Goal: Task Accomplishment & Management: Complete application form

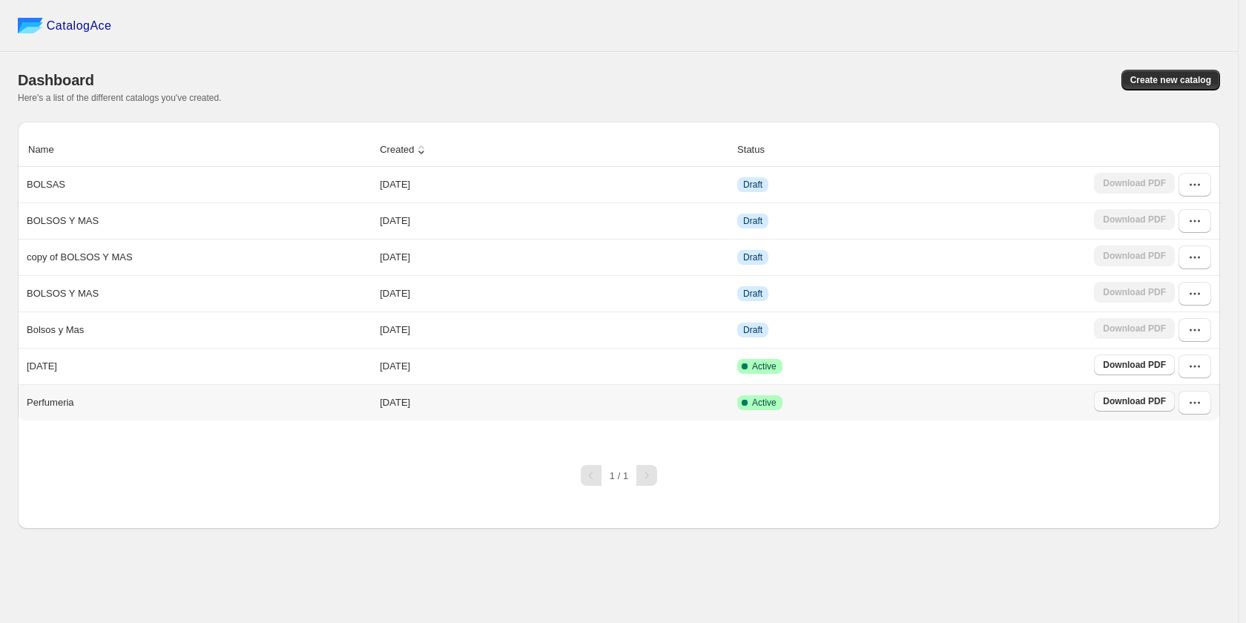
click at [1113, 396] on link "Download PDF" at bounding box center [1134, 401] width 81 height 21
click at [1129, 403] on span "Download PDF" at bounding box center [1134, 401] width 63 height 12
click at [1116, 369] on span "Download PDF" at bounding box center [1134, 365] width 63 height 12
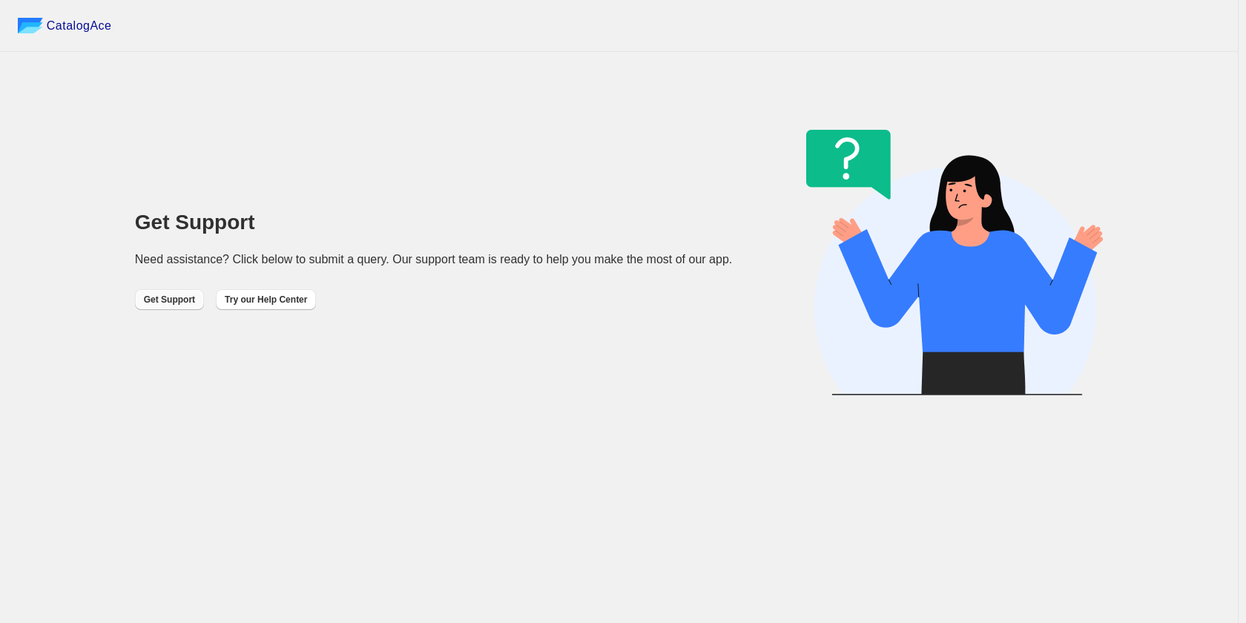
click at [163, 304] on span "Get Support" at bounding box center [169, 300] width 51 height 12
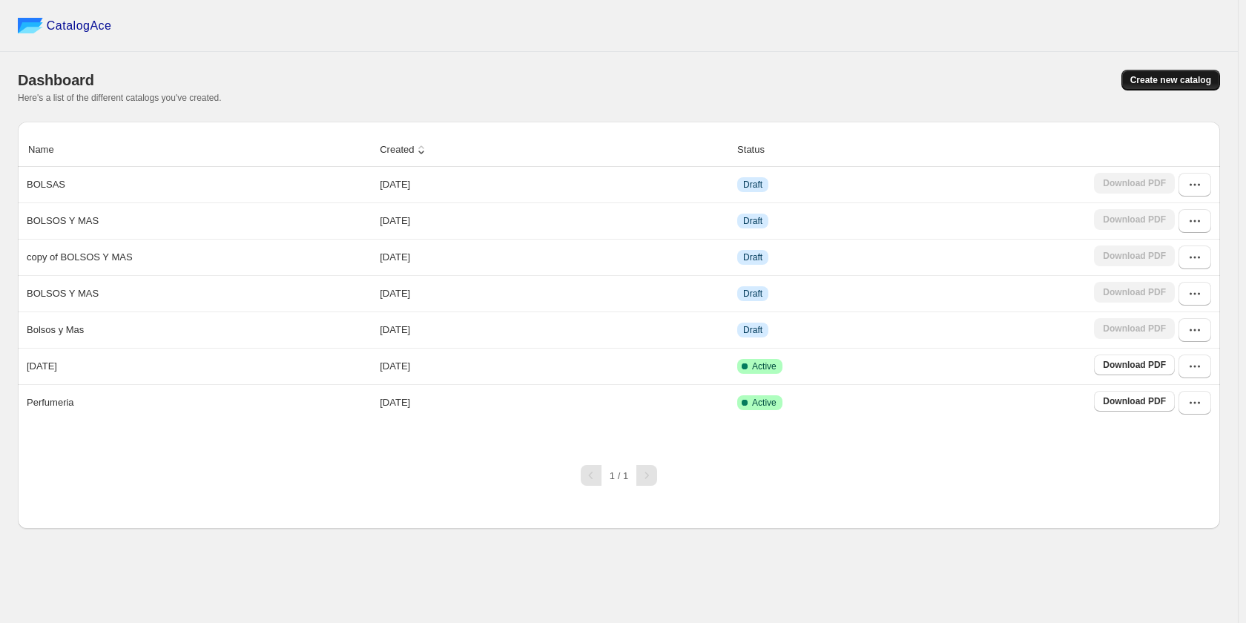
click at [1170, 76] on span "Create new catalog" at bounding box center [1170, 80] width 81 height 12
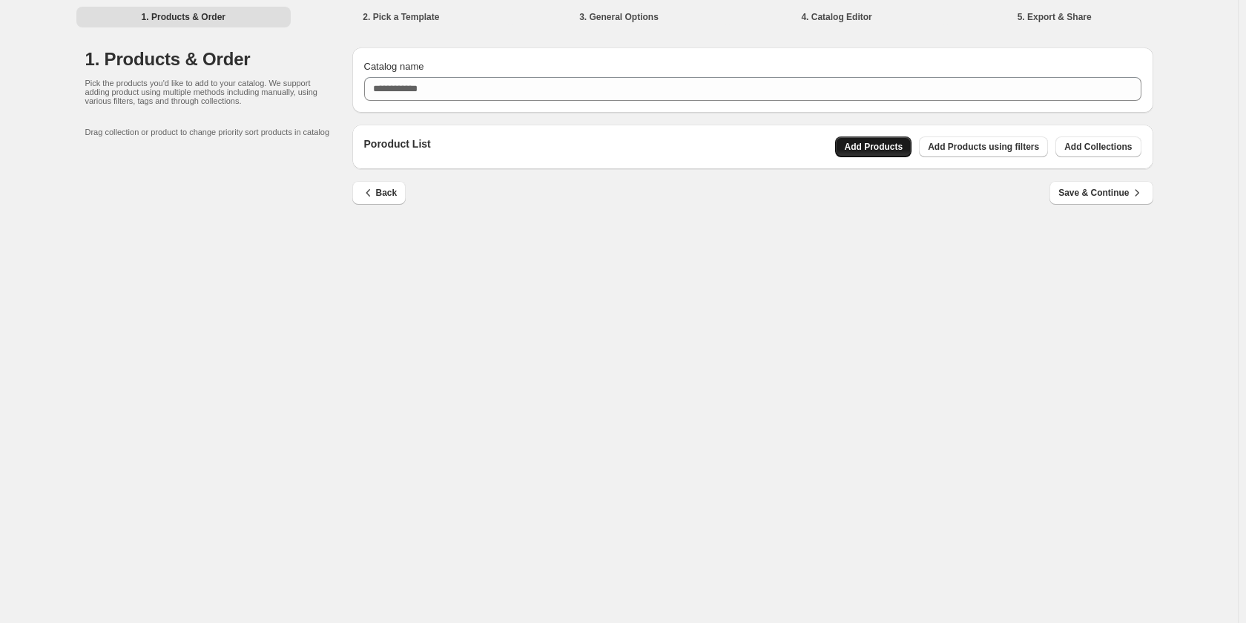
click at [868, 153] on button "Add Products" at bounding box center [873, 146] width 76 height 21
click at [1097, 147] on span "Add Collections" at bounding box center [1097, 147] width 67 height 12
click at [1011, 147] on span "Add Products using filters" at bounding box center [983, 147] width 111 height 12
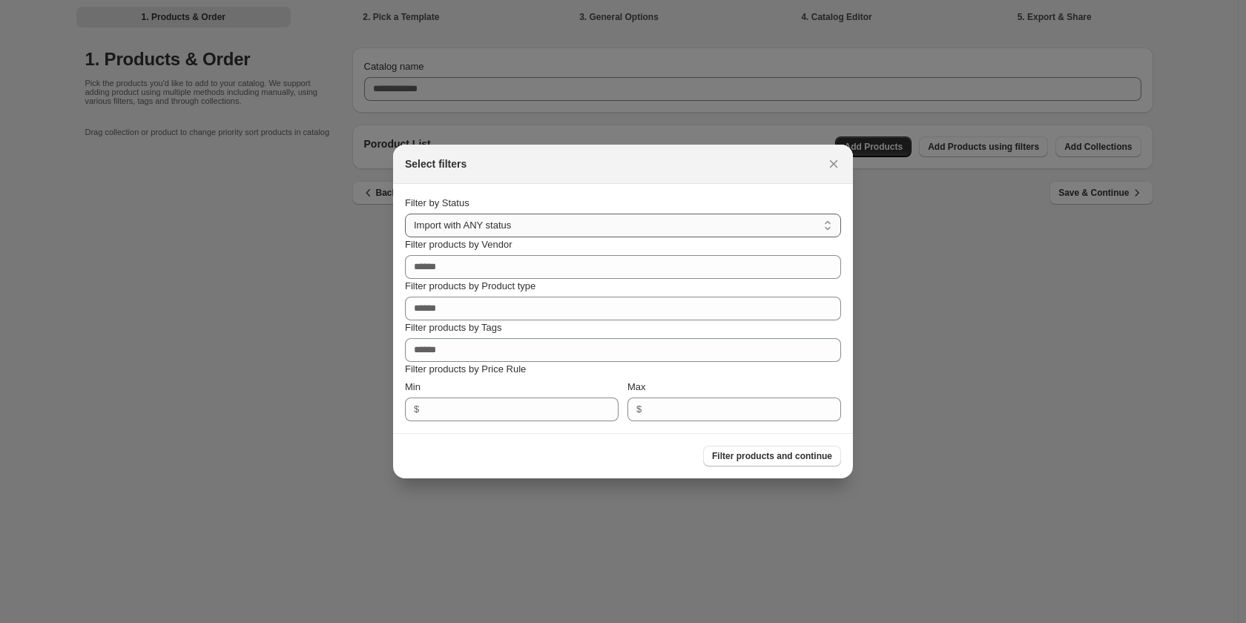
click at [557, 229] on select "**********" at bounding box center [623, 226] width 436 height 24
select select "******"
click at [405, 214] on select "**********" at bounding box center [623, 226] width 436 height 24
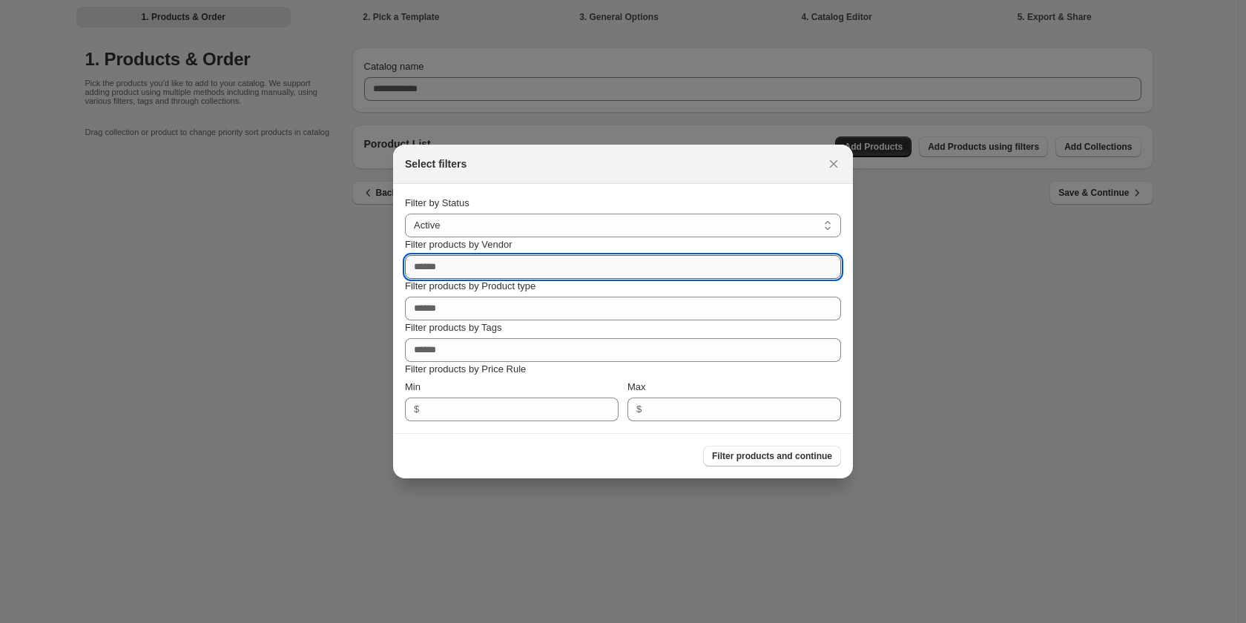
click at [517, 277] on input "Filter products by Vendor" at bounding box center [623, 267] width 436 height 24
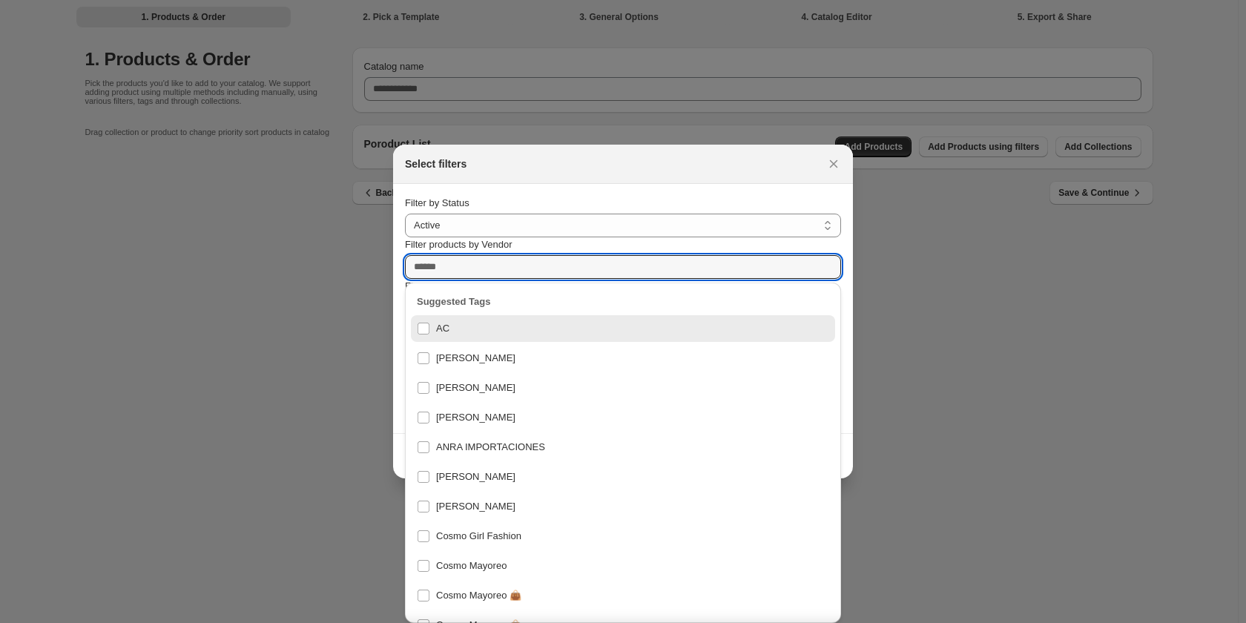
click at [321, 280] on div at bounding box center [623, 311] width 1246 height 623
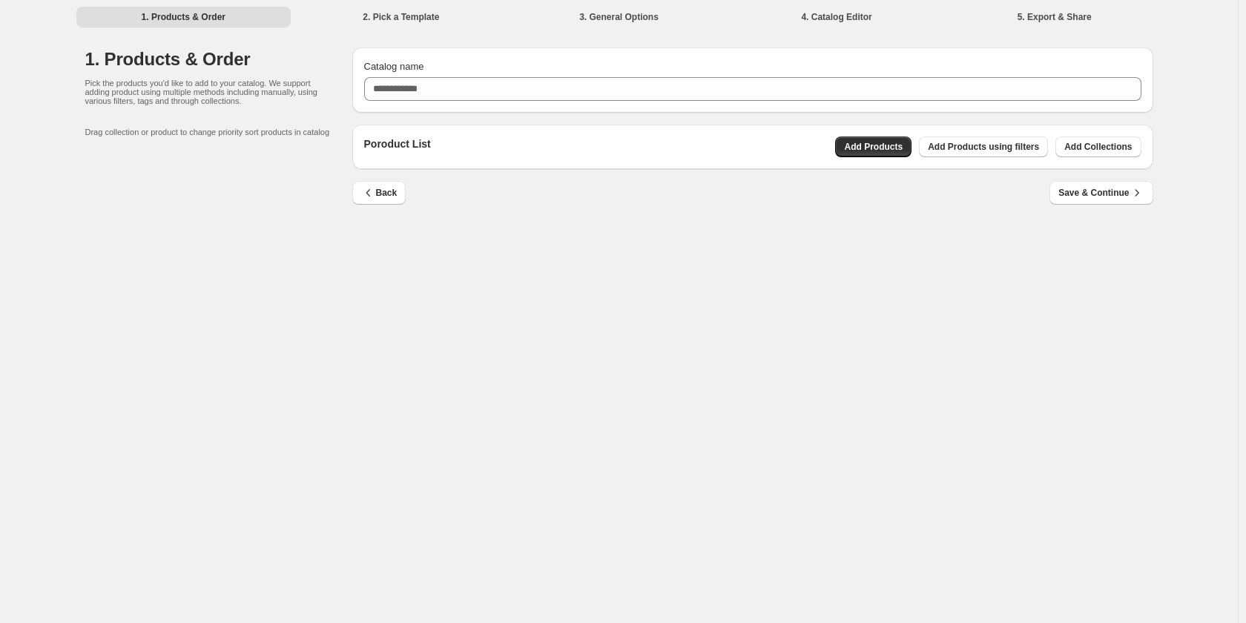
click at [946, 125] on div "Poroduct List Add Products Add Products using filters Add Collections" at bounding box center [752, 147] width 801 height 45
click at [958, 141] on button "Add Products using filters" at bounding box center [983, 146] width 129 height 21
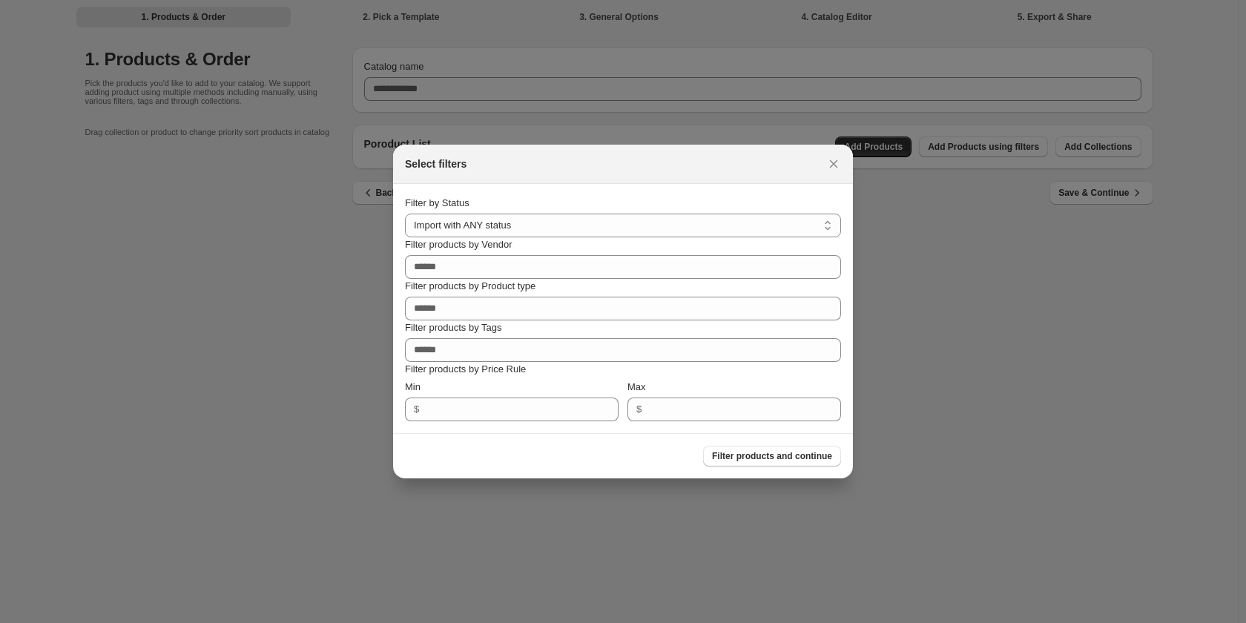
click at [521, 367] on p "Filter products by Price Rule" at bounding box center [623, 369] width 436 height 15
drag, startPoint x: 1146, startPoint y: 498, endPoint x: 1138, endPoint y: 488, distance: 12.6
click at [1139, 499] on div at bounding box center [623, 311] width 1246 height 623
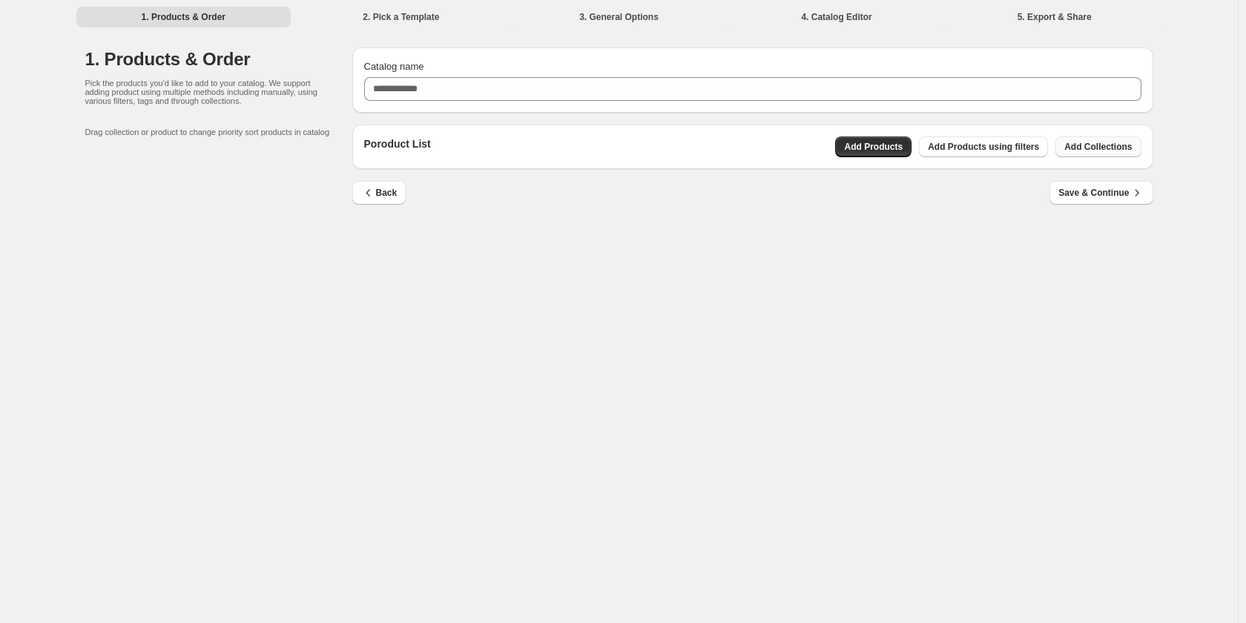
click at [1101, 150] on span "Add Collections" at bounding box center [1097, 147] width 67 height 12
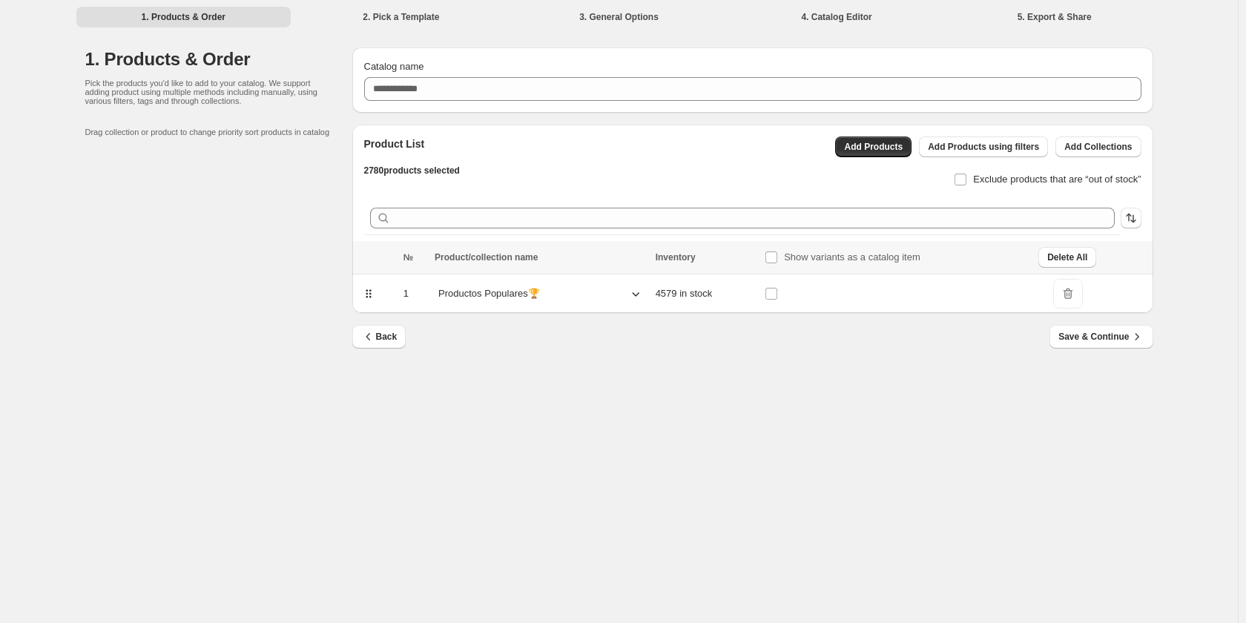
click at [639, 294] on icon at bounding box center [635, 294] width 7 height 4
click at [642, 294] on div "Productos Populares🏆" at bounding box center [541, 294] width 212 height 22
click at [1132, 329] on button "Save & Continue" at bounding box center [1101, 337] width 103 height 24
click at [1082, 340] on span "Save & Continue" at bounding box center [1100, 336] width 85 height 15
click at [1083, 339] on span "Save & Continue" at bounding box center [1100, 336] width 85 height 15
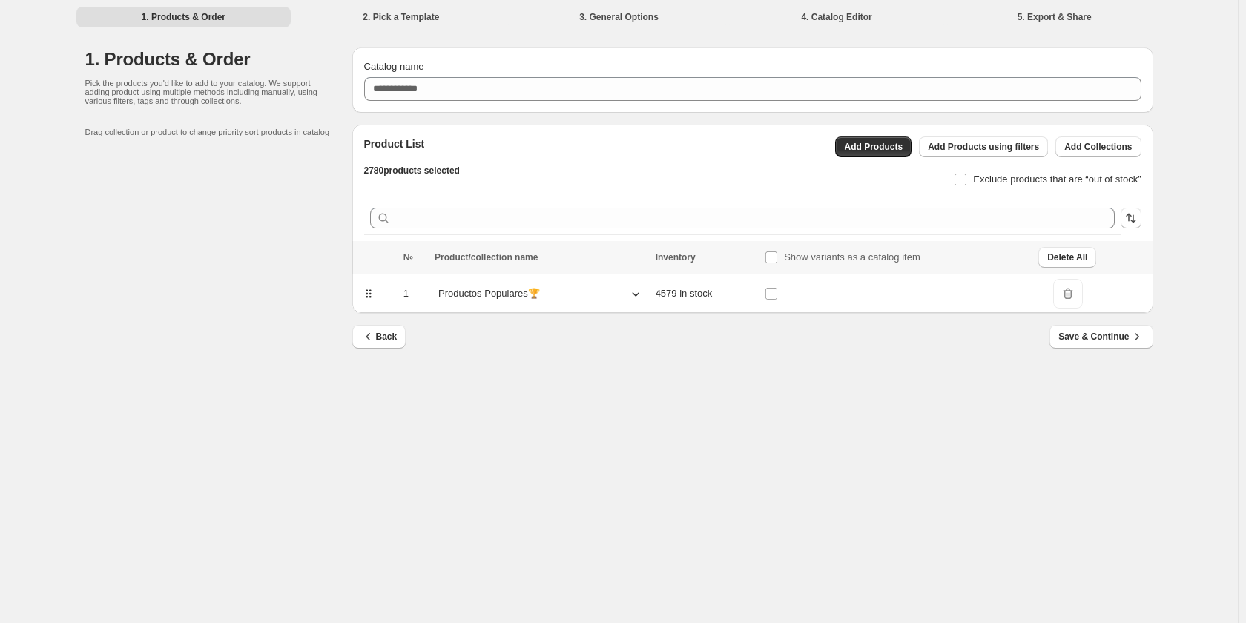
click at [1078, 346] on button "Save & Continue" at bounding box center [1101, 337] width 103 height 24
click at [1076, 347] on button "Save & Continue" at bounding box center [1101, 337] width 103 height 24
click at [1075, 354] on div "Back Save & Continue" at bounding box center [752, 346] width 801 height 43
click at [1073, 363] on div "Back Save & Continue" at bounding box center [752, 346] width 801 height 43
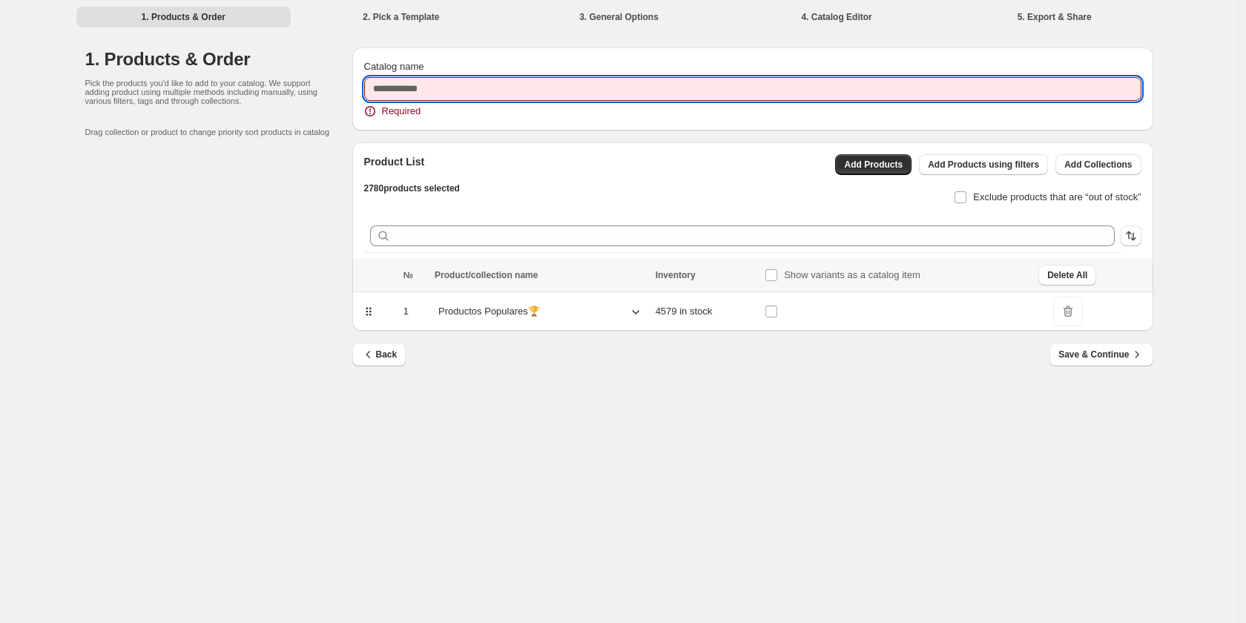
click at [439, 82] on input "Catalog name" at bounding box center [752, 89] width 777 height 24
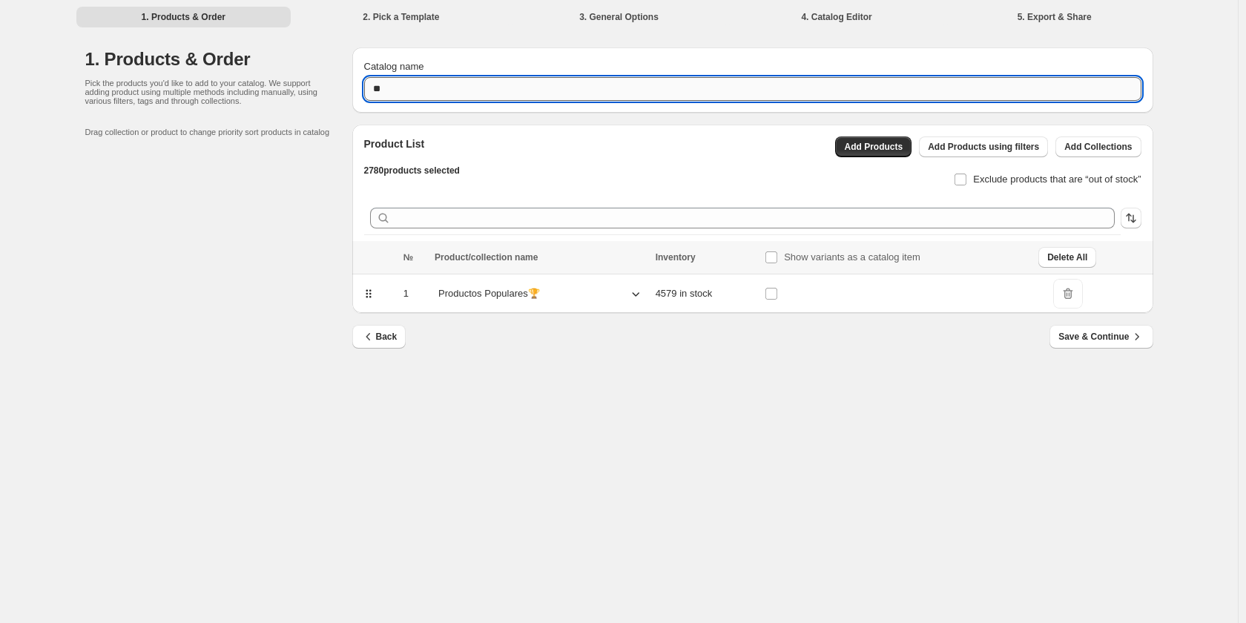
type input "*"
type input "******"
click at [1126, 332] on span "Save & Continue" at bounding box center [1100, 336] width 85 height 15
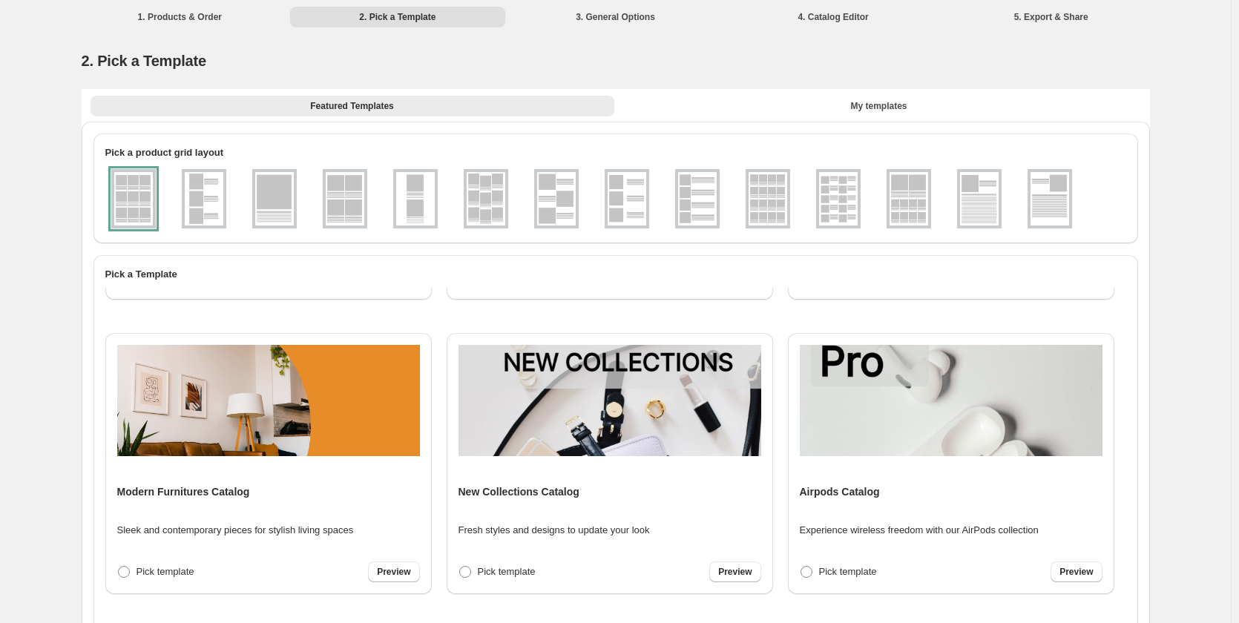
scroll to position [593, 0]
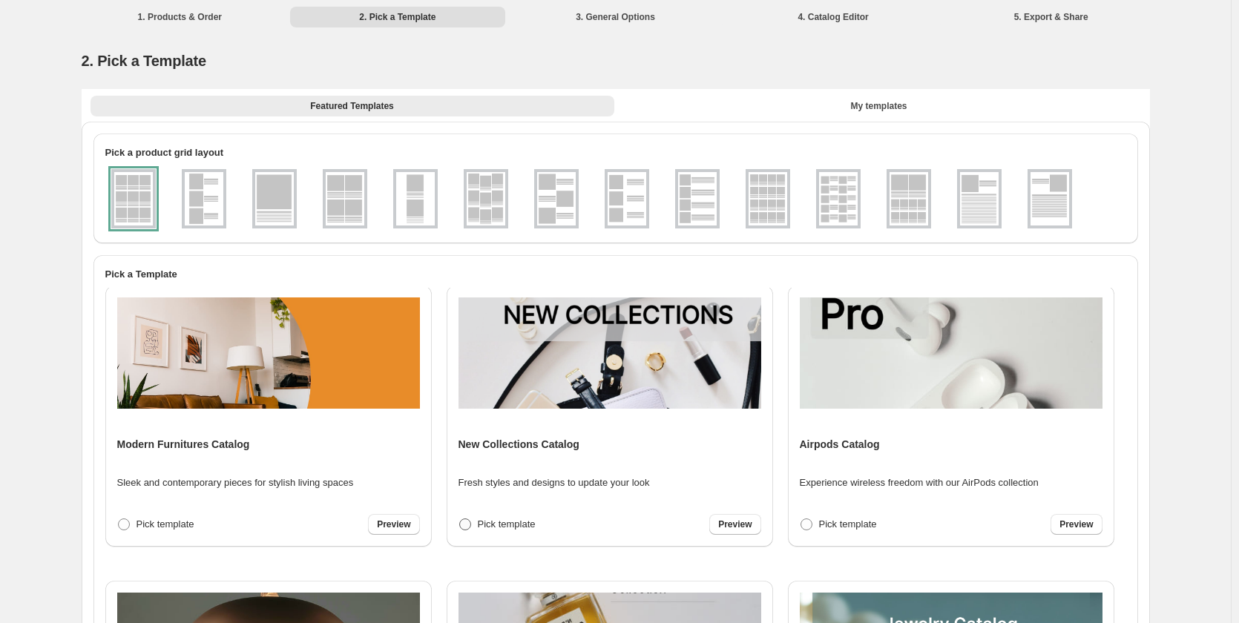
click at [487, 524] on span "Pick template" at bounding box center [507, 523] width 58 height 11
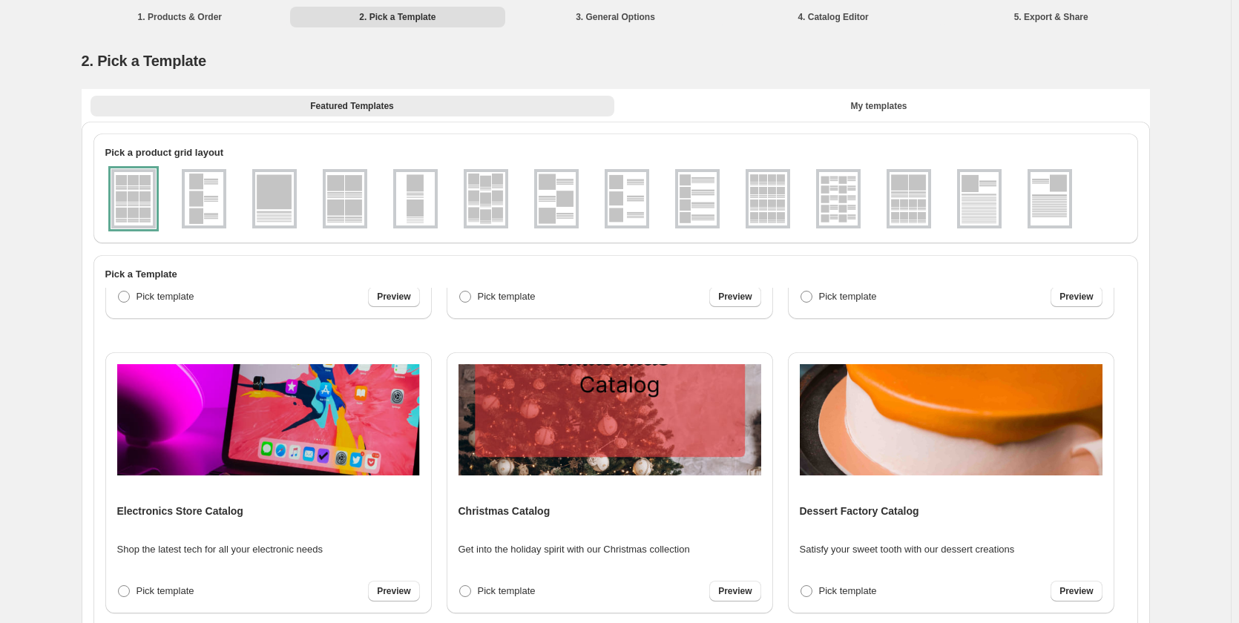
scroll to position [2062, 0]
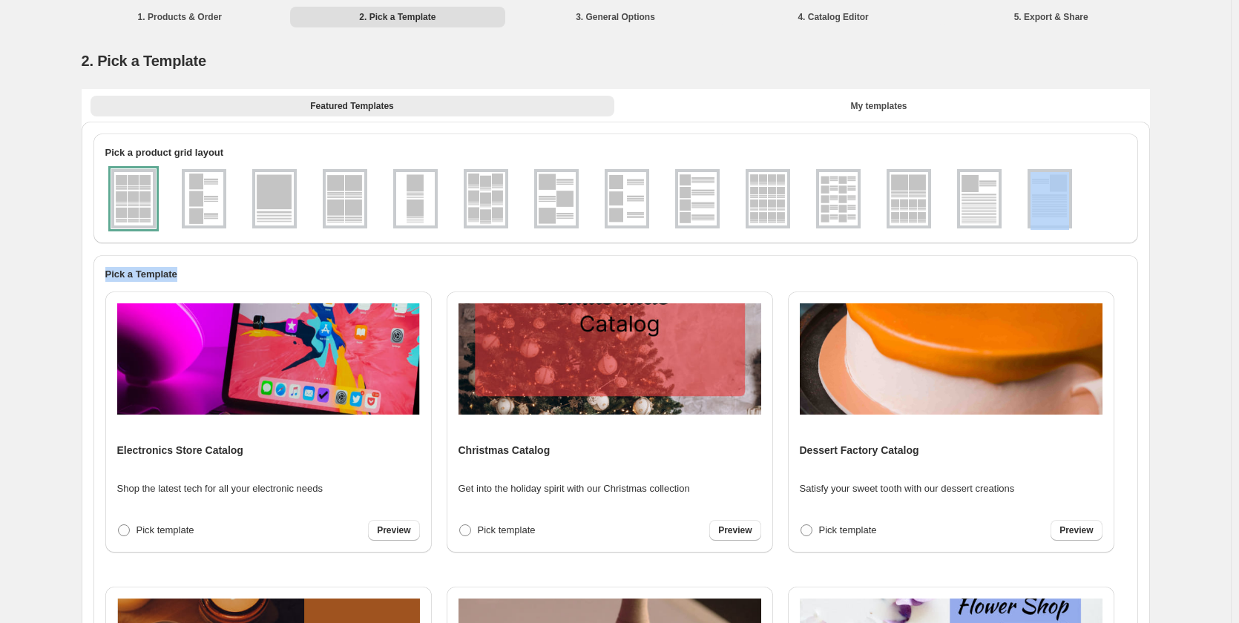
drag, startPoint x: 1234, startPoint y: 223, endPoint x: 1245, endPoint y: 279, distance: 57.5
click at [1239, 279] on html "1. Products & Order 2. Pick a Template 3. General Options 4. Catalog Editor 5. …" at bounding box center [619, 311] width 1239 height 623
click at [843, 197] on img at bounding box center [838, 198] width 39 height 53
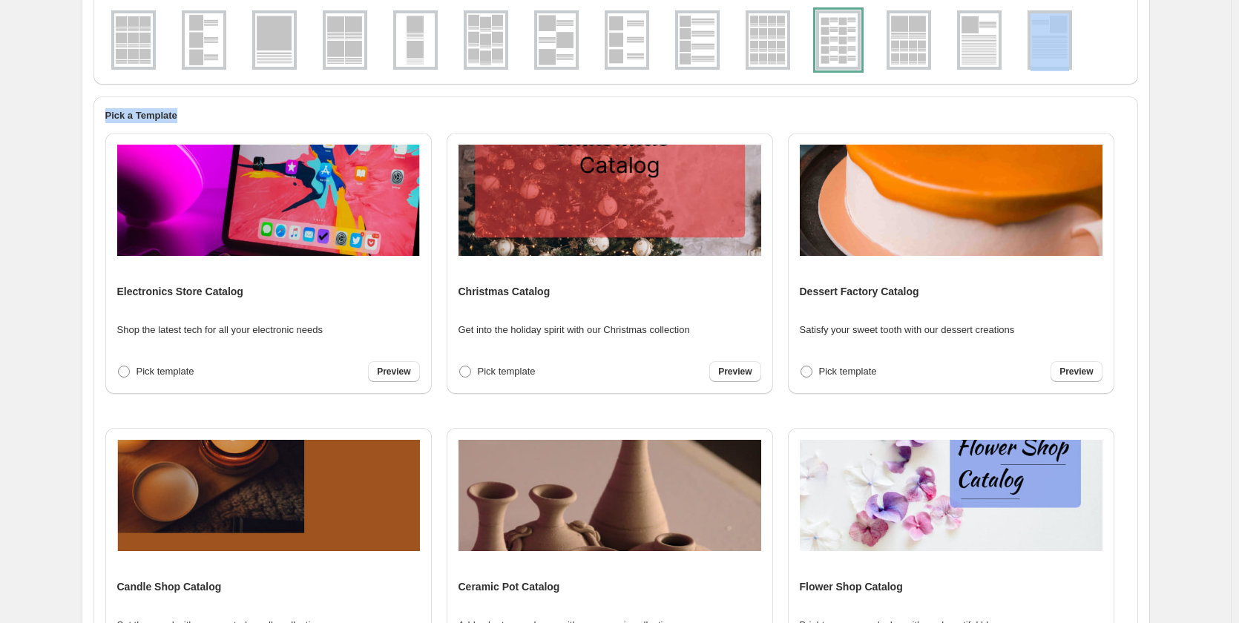
scroll to position [352, 0]
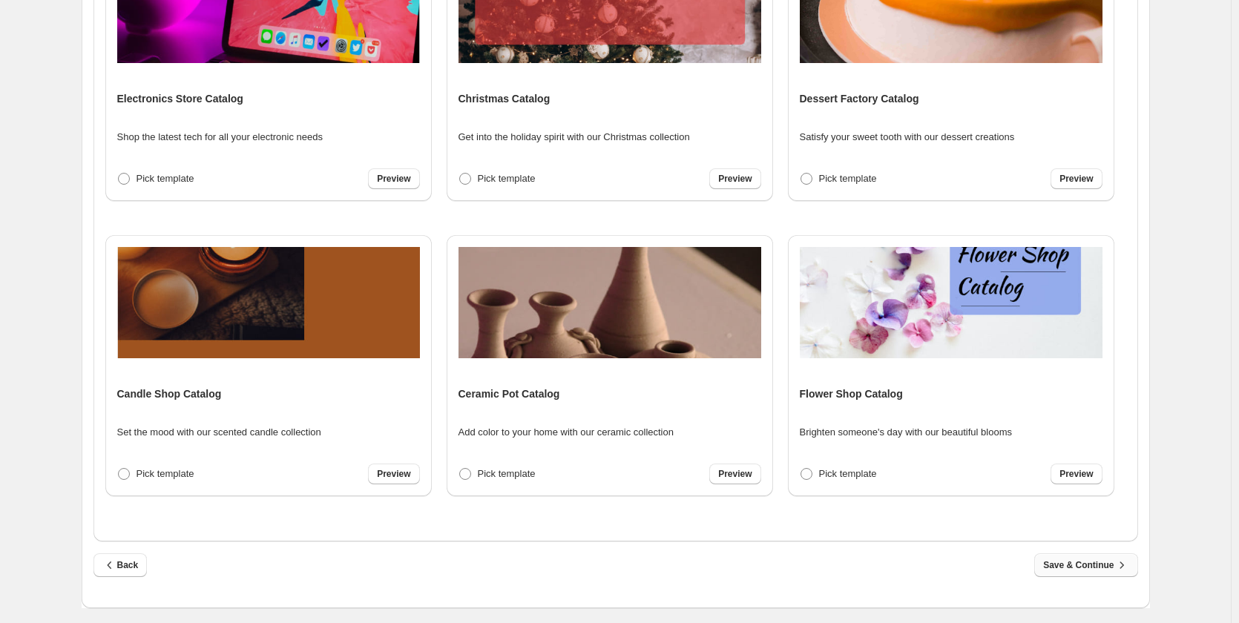
click at [1087, 568] on span "Save & Continue" at bounding box center [1085, 565] width 85 height 15
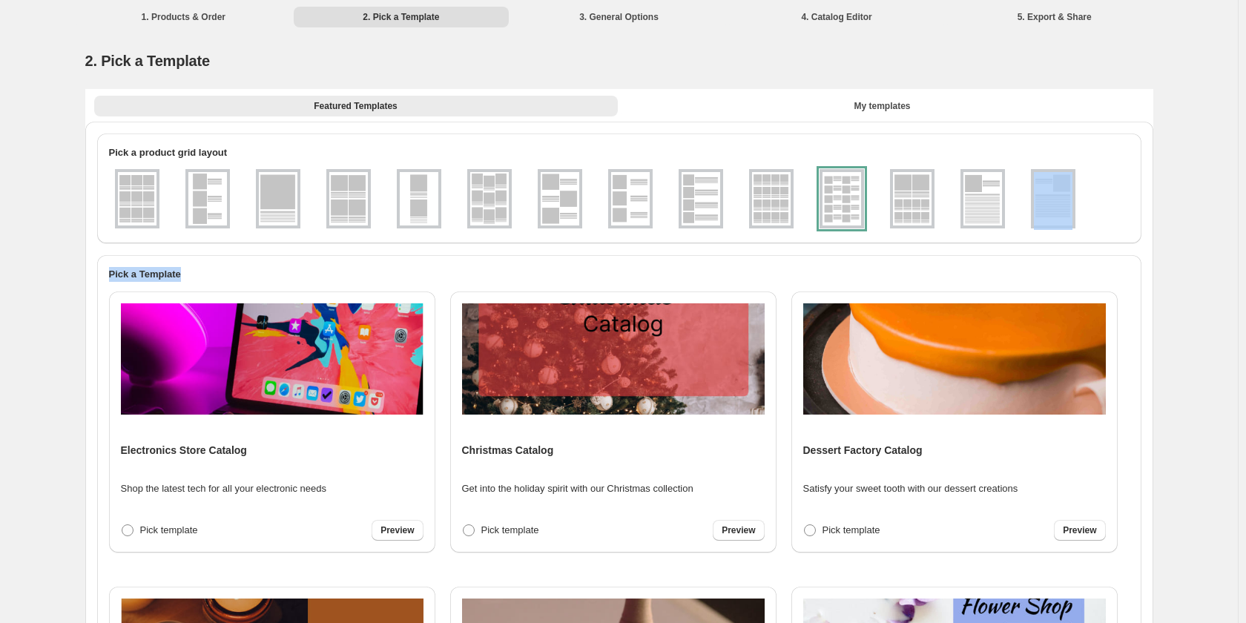
select select "**********"
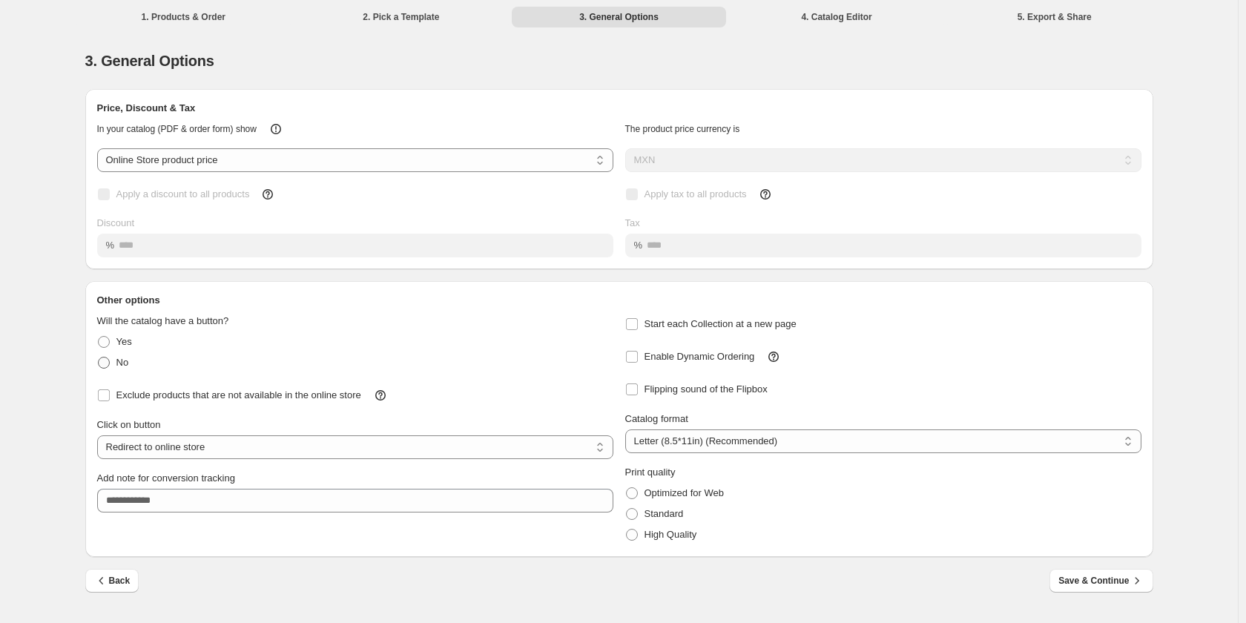
click at [111, 371] on label "No" at bounding box center [113, 362] width 32 height 21
select select "**********"
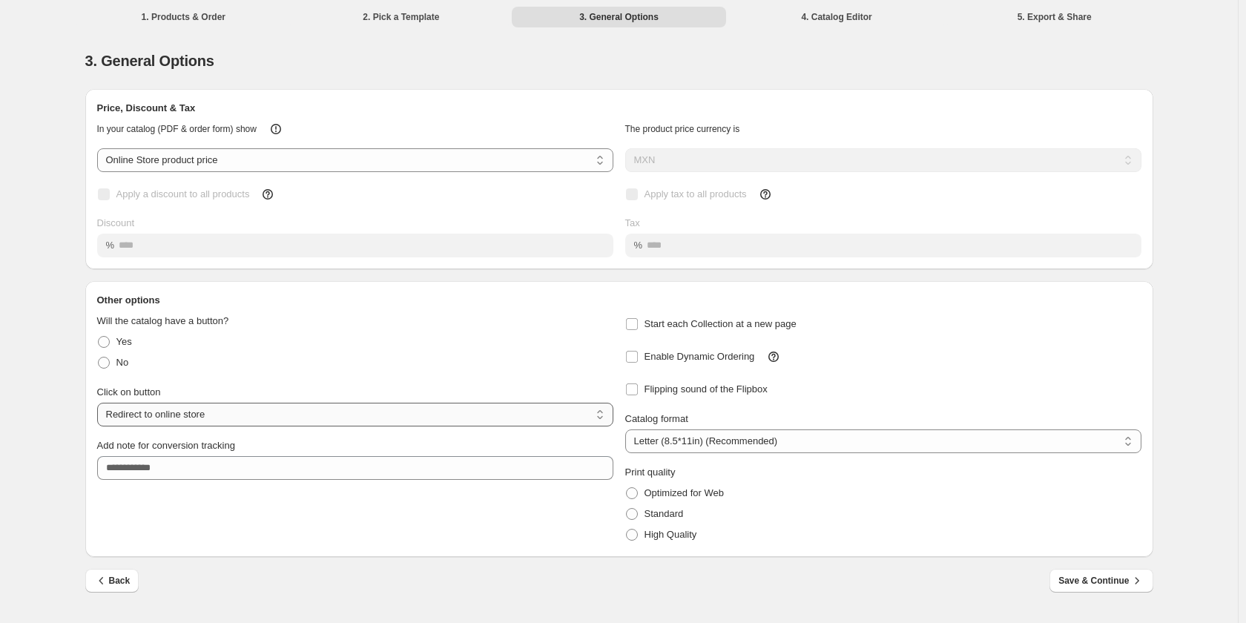
click at [141, 404] on select "**********" at bounding box center [355, 415] width 516 height 24
click at [97, 403] on select "**********" at bounding box center [355, 415] width 516 height 24
click at [103, 337] on span at bounding box center [104, 342] width 12 height 12
select select "**********"
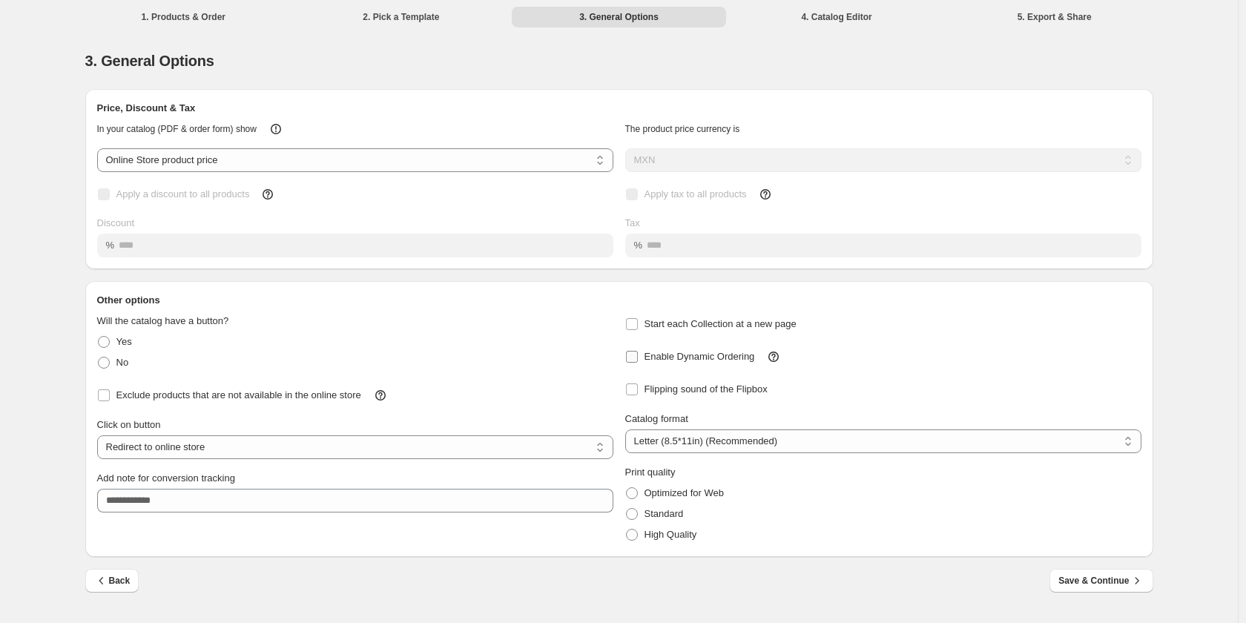
click at [635, 352] on label "Enable Dynamic Ordering" at bounding box center [690, 356] width 130 height 21
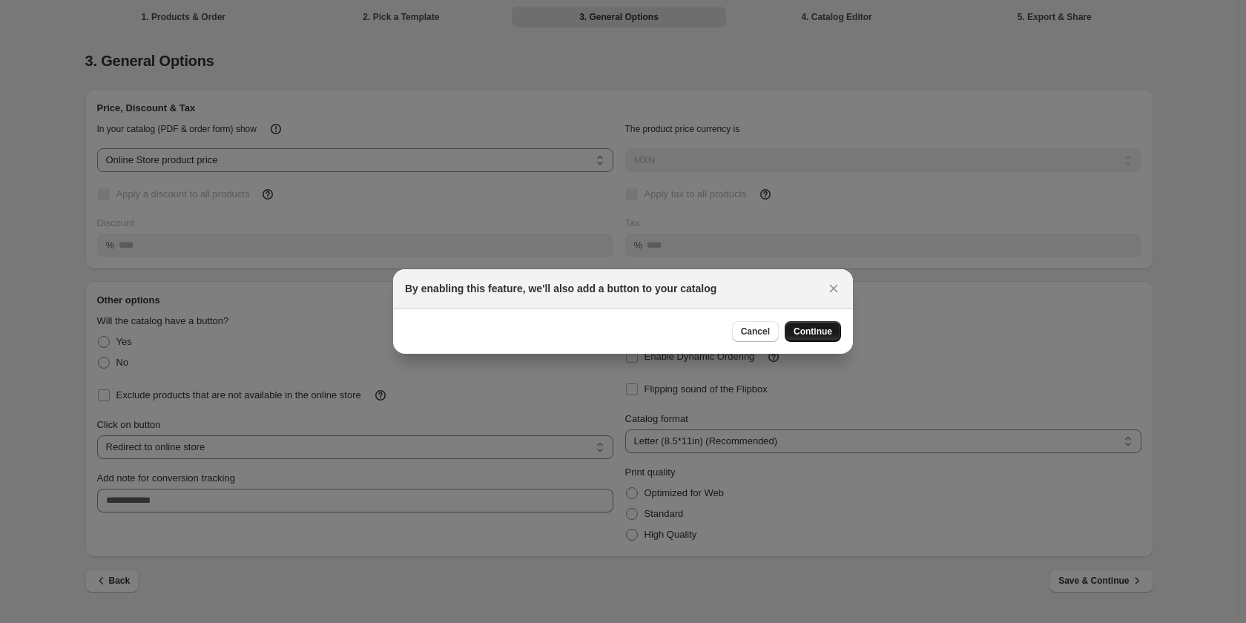
click at [824, 336] on span "Continue" at bounding box center [813, 332] width 39 height 12
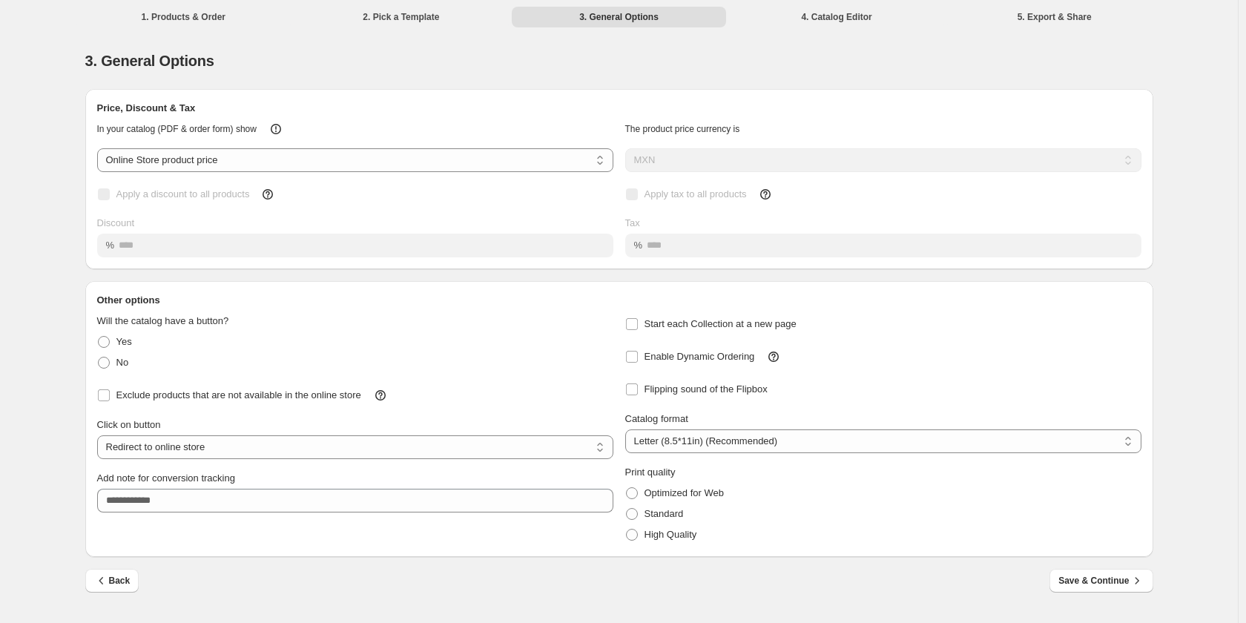
click at [1101, 586] on button "Save & Continue" at bounding box center [1101, 581] width 103 height 24
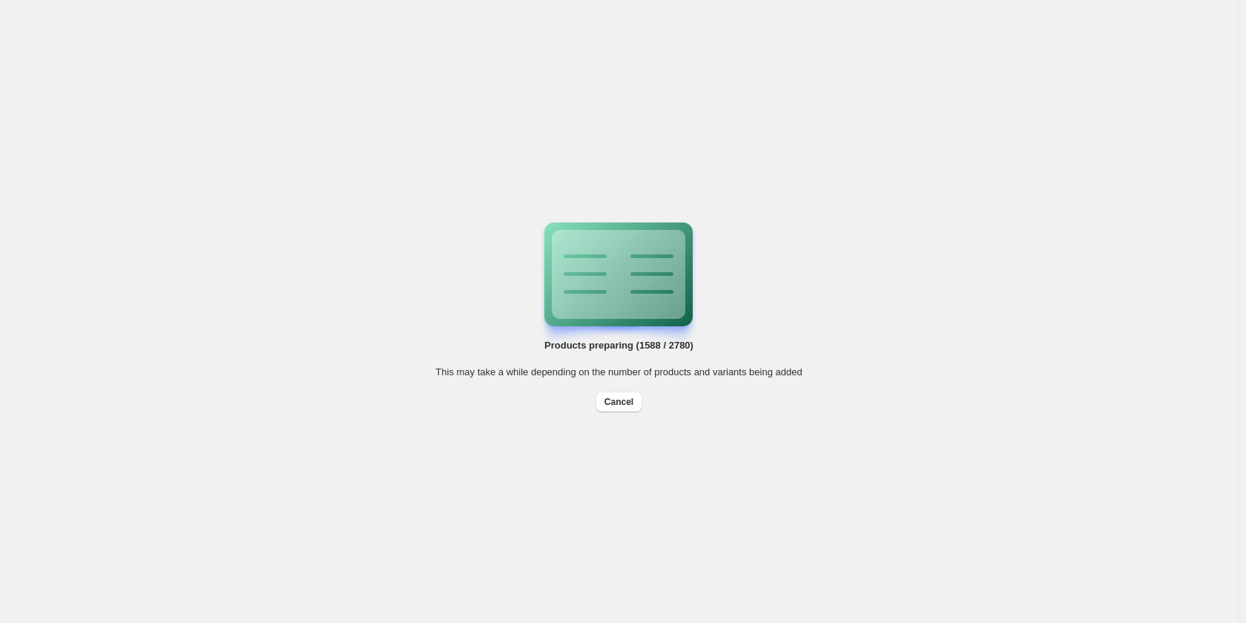
click at [611, 402] on span "Cancel" at bounding box center [618, 402] width 29 height 12
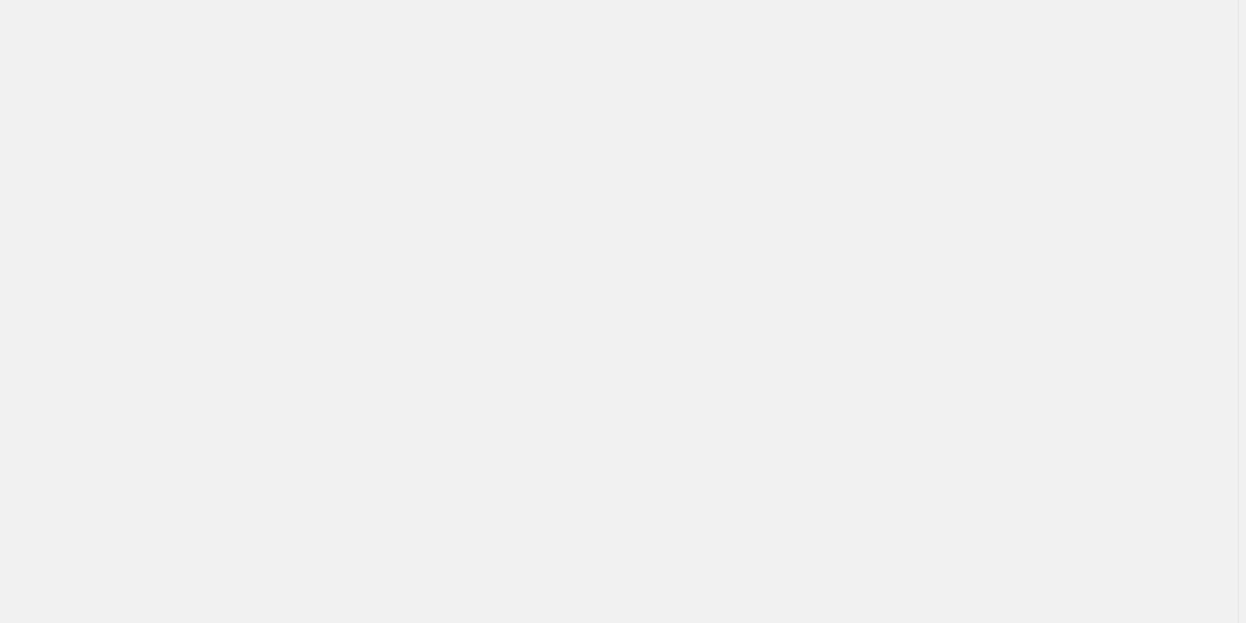
select select "**********"
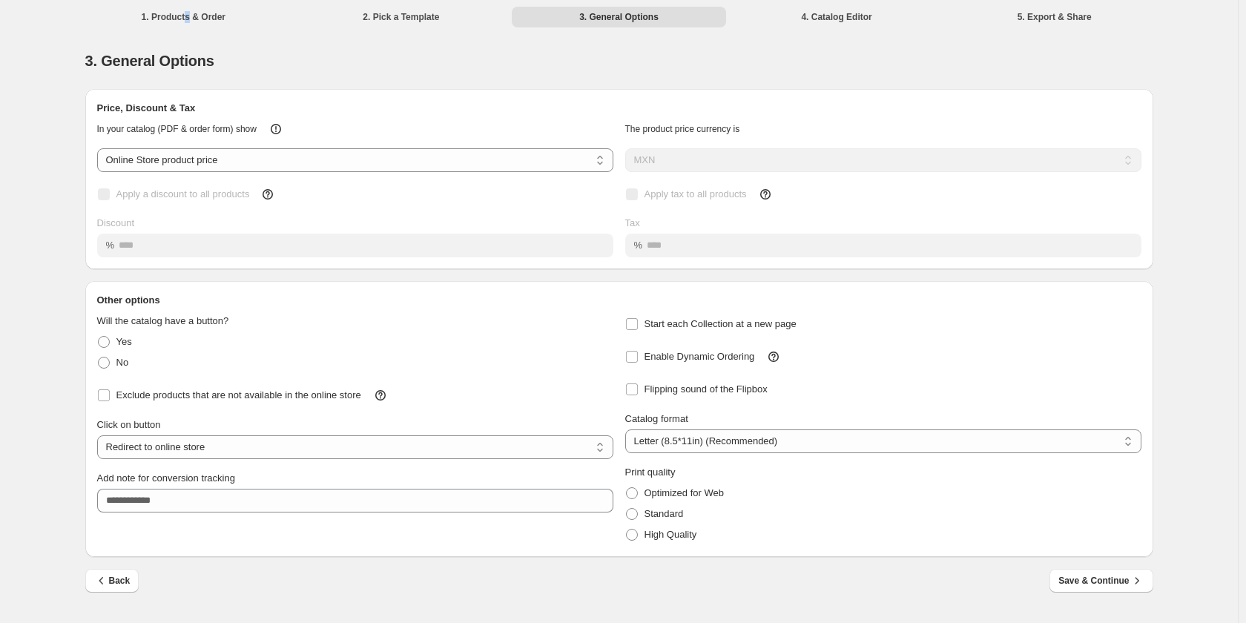
click at [184, 15] on li "1. Products & Order" at bounding box center [183, 16] width 215 height 21
click at [185, 11] on li "1. Products & Order" at bounding box center [183, 16] width 215 height 21
click at [188, 6] on li "1. Products & Order" at bounding box center [183, 16] width 215 height 21
click at [188, 20] on li "1. Products & Order" at bounding box center [183, 16] width 215 height 21
click at [111, 581] on span "Back" at bounding box center [112, 580] width 36 height 15
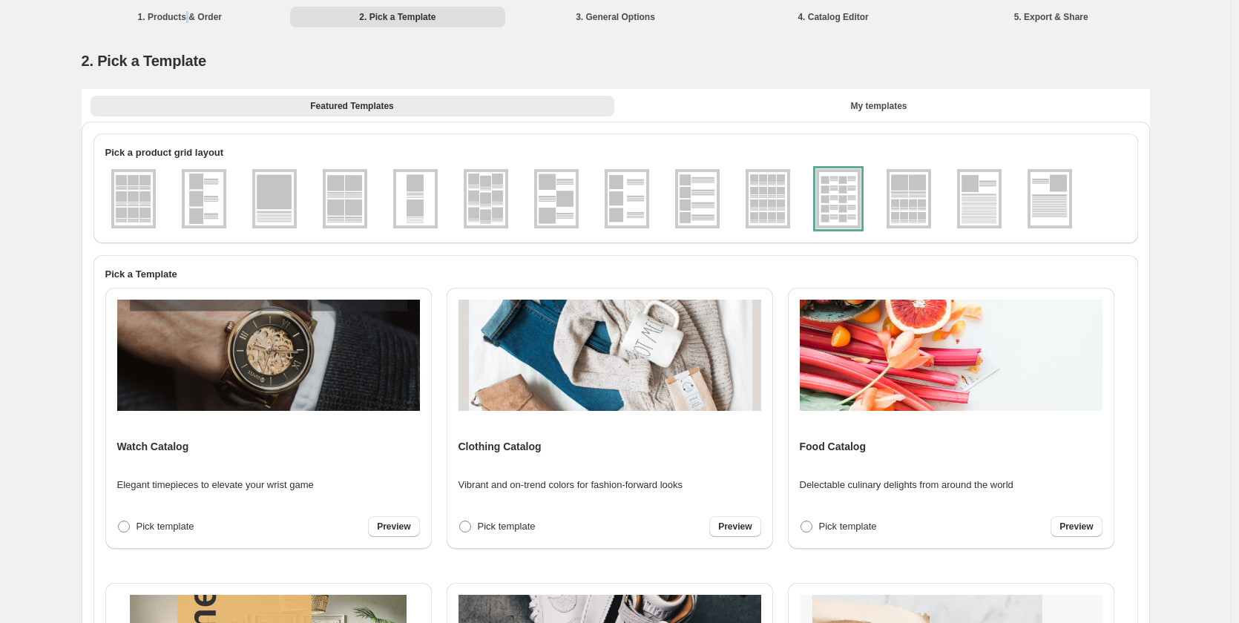
click at [109, 581] on div "Watch Catalog Elegant timepieces to elevate your wrist game Pick template Previ…" at bounding box center [615, 584] width 1021 height 593
click at [254, 21] on li "1. Products & Order" at bounding box center [180, 16] width 215 height 21
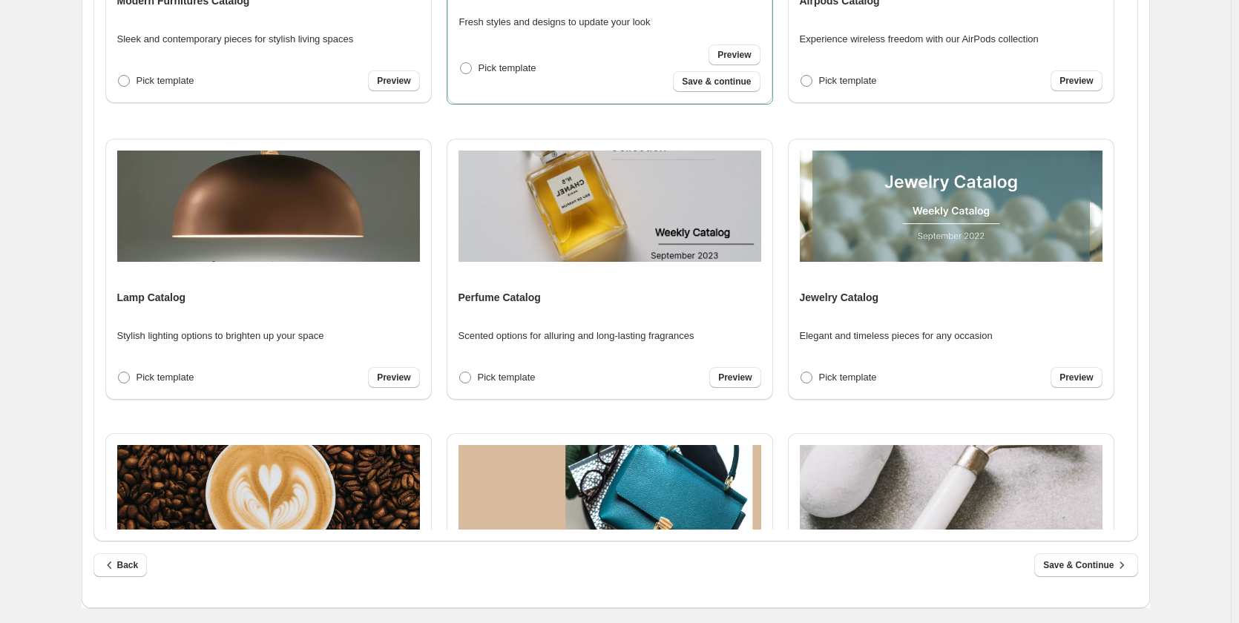
scroll to position [742, 0]
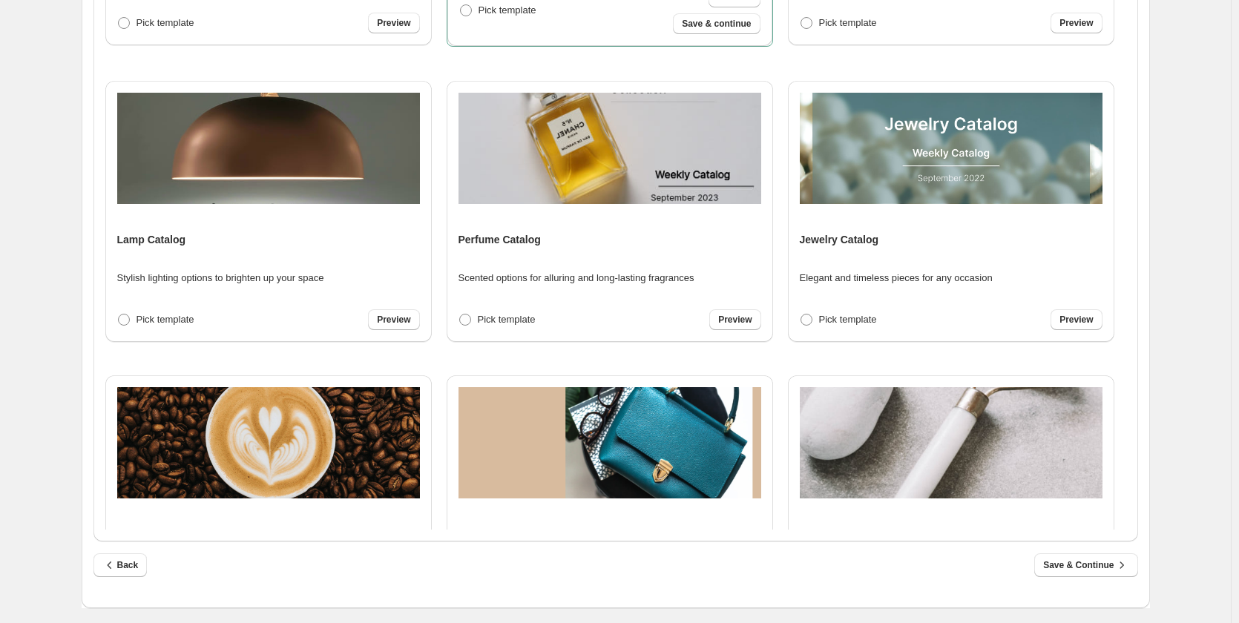
click at [116, 567] on icon "button" at bounding box center [109, 565] width 15 height 15
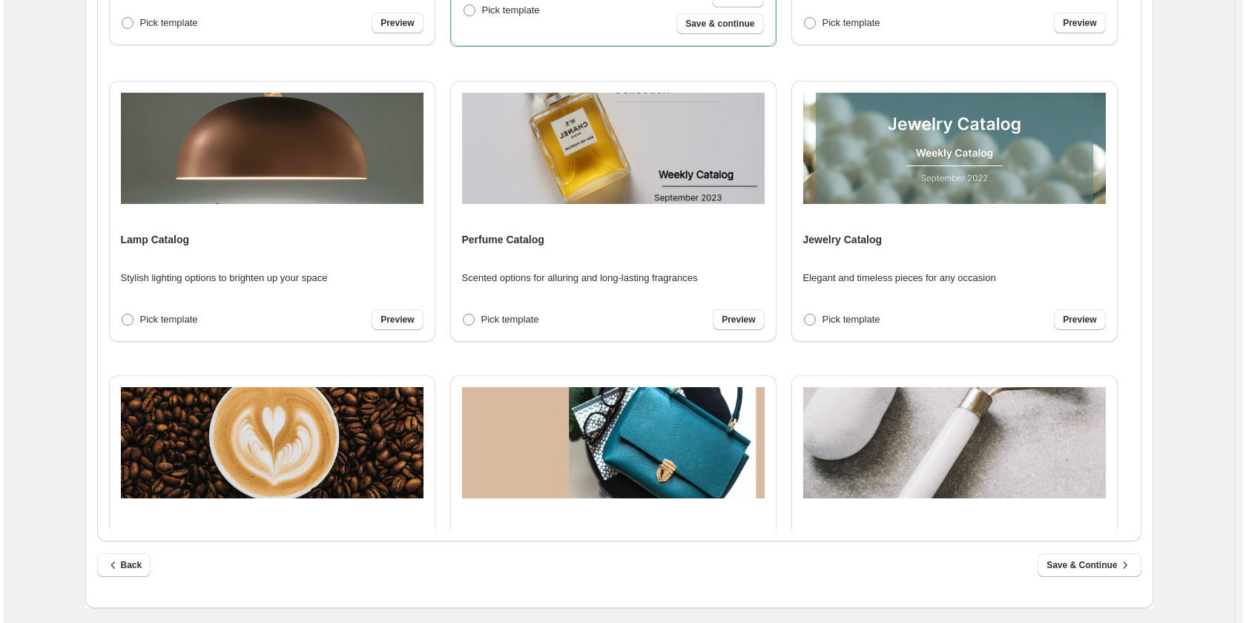
scroll to position [0, 0]
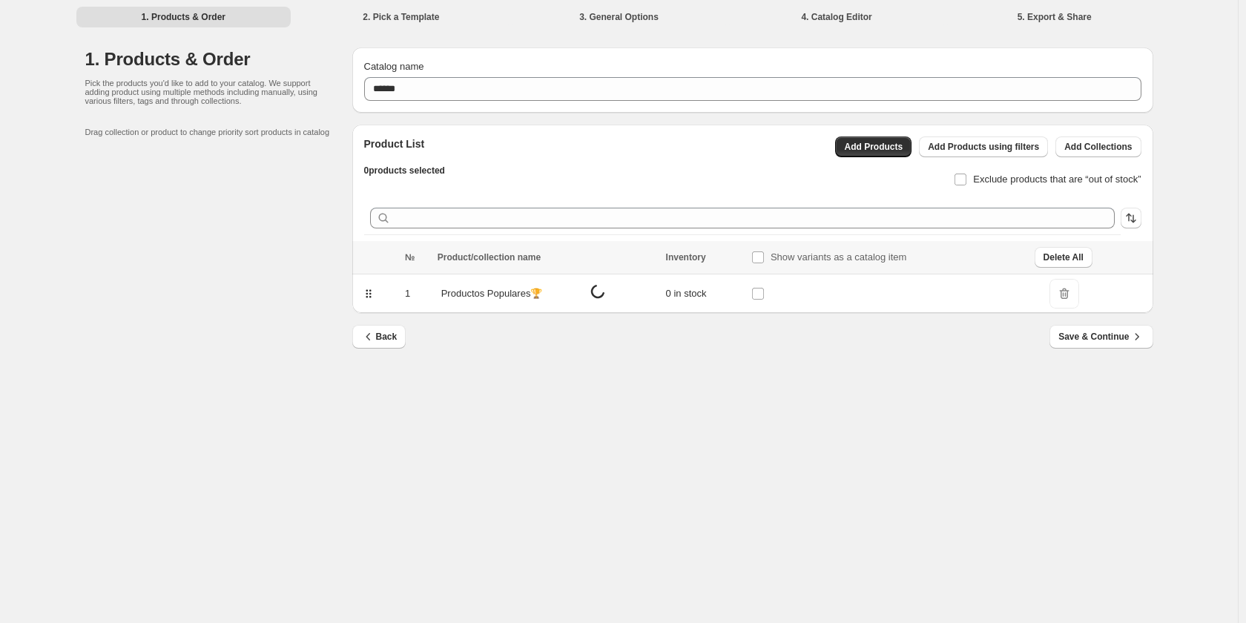
drag, startPoint x: 1113, startPoint y: 335, endPoint x: 507, endPoint y: 448, distance: 615.6
click at [507, 448] on div "1. Products & Order 2. Pick a Template 3. General Options 4. Catalog Editor 5. …" at bounding box center [619, 311] width 1238 height 623
drag, startPoint x: 643, startPoint y: 299, endPoint x: 1107, endPoint y: 344, distance: 465.8
click at [642, 299] on icon at bounding box center [635, 293] width 15 height 15
click at [634, 296] on div "Productos Populares🏆" at bounding box center [541, 294] width 212 height 22
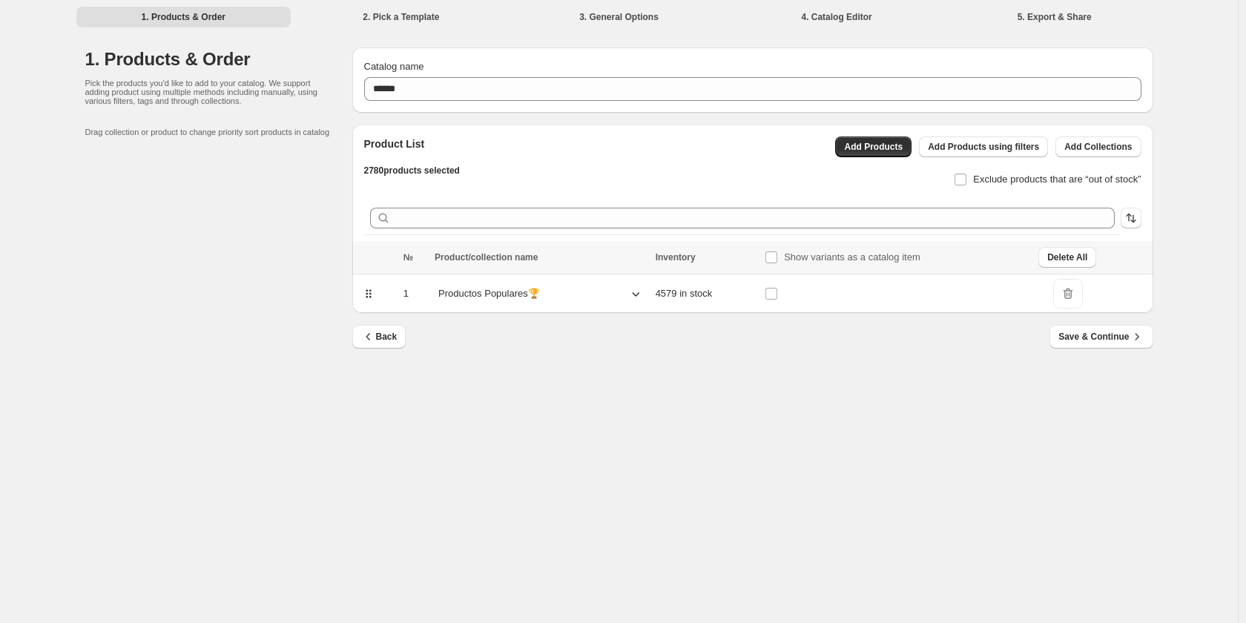
click at [1114, 328] on button "Save & Continue" at bounding box center [1101, 337] width 103 height 24
click at [1107, 344] on div "Save & Continue" at bounding box center [1101, 337] width 103 height 24
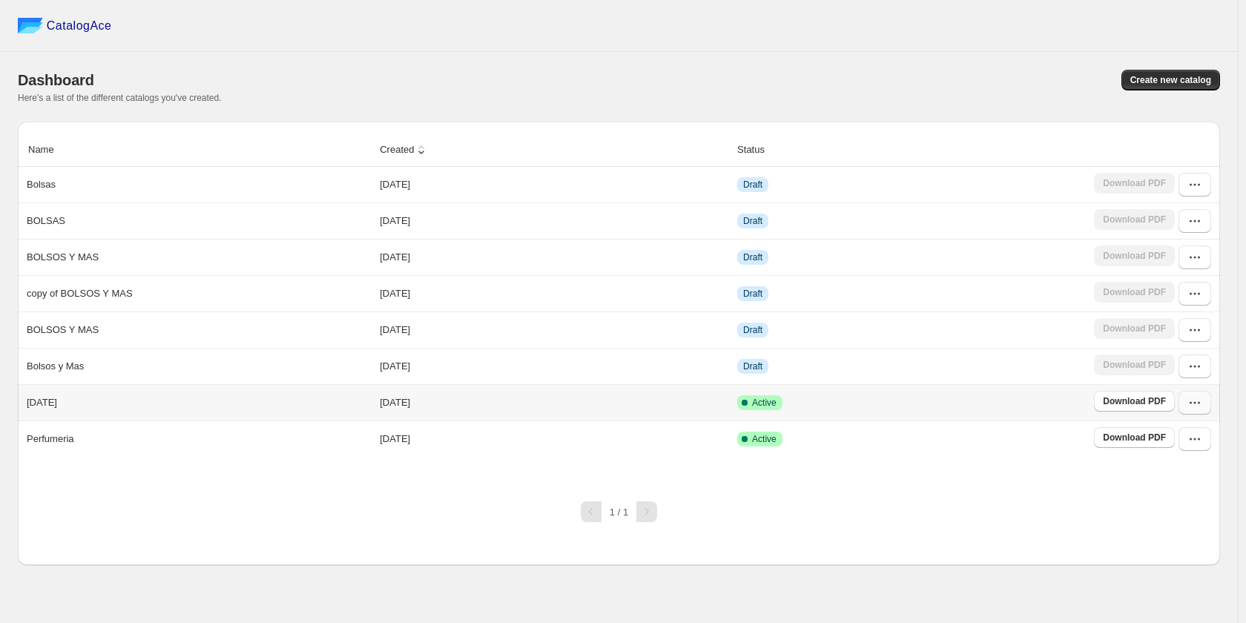
click at [1191, 403] on icon "button" at bounding box center [1194, 402] width 15 height 15
drag, startPoint x: 991, startPoint y: 125, endPoint x: 999, endPoint y: 126, distance: 8.3
click at [992, 125] on div "Name Created Status Bolsas [DATE] Draft Download PDF BOLSAS [DATE] Draft Downlo…" at bounding box center [619, 322] width 1202 height 401
click at [1197, 199] on td "Download PDF" at bounding box center [1155, 185] width 131 height 36
click at [1187, 185] on icon "button" at bounding box center [1194, 184] width 15 height 15
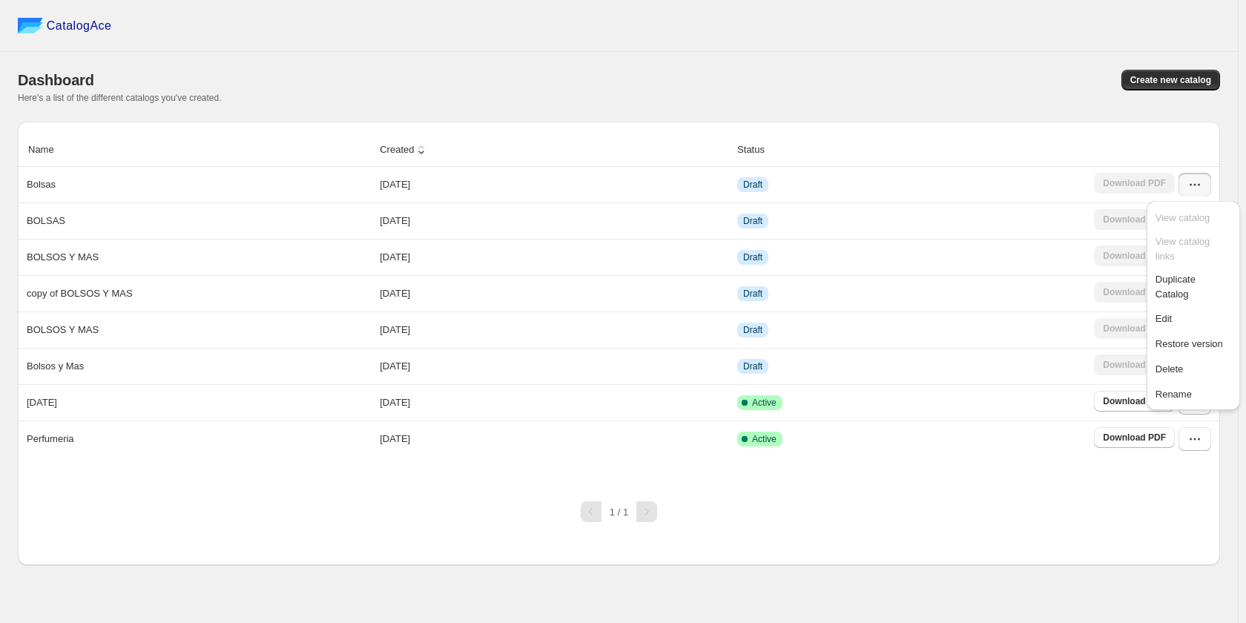
click at [1179, 52] on div "Dashboard Create new catalog Here's a list of the different catalogs you've cre…" at bounding box center [619, 87] width 1202 height 70
click at [1185, 78] on span "Create new catalog" at bounding box center [1170, 80] width 81 height 12
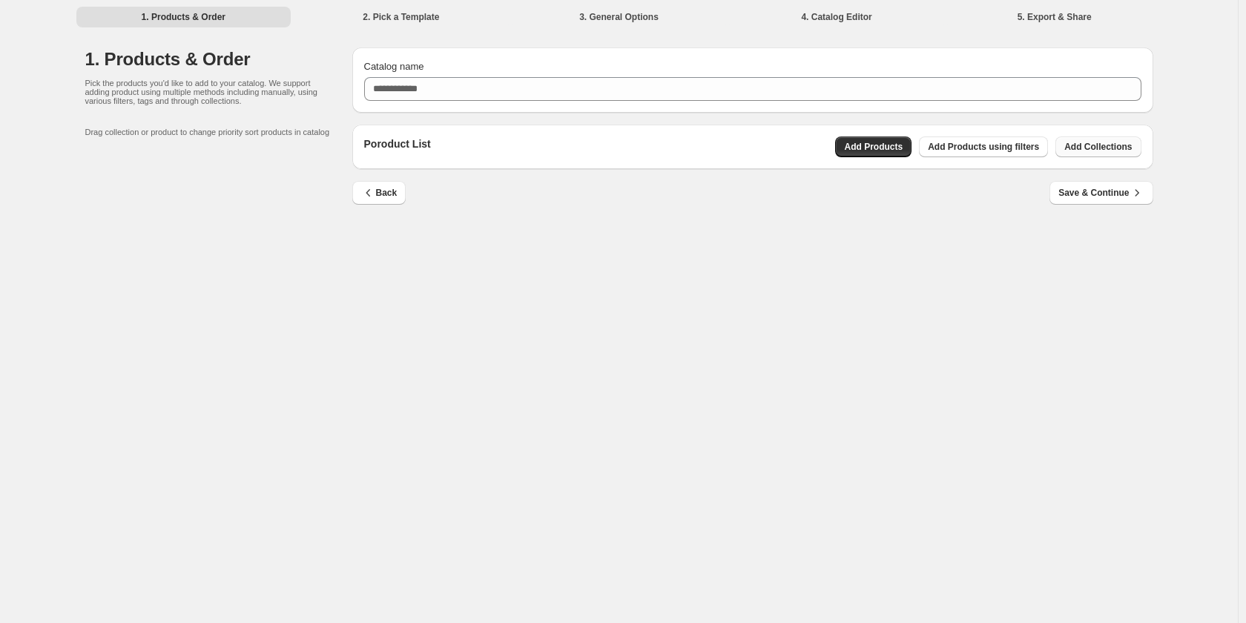
click at [1082, 145] on span "Add Collections" at bounding box center [1097, 147] width 67 height 12
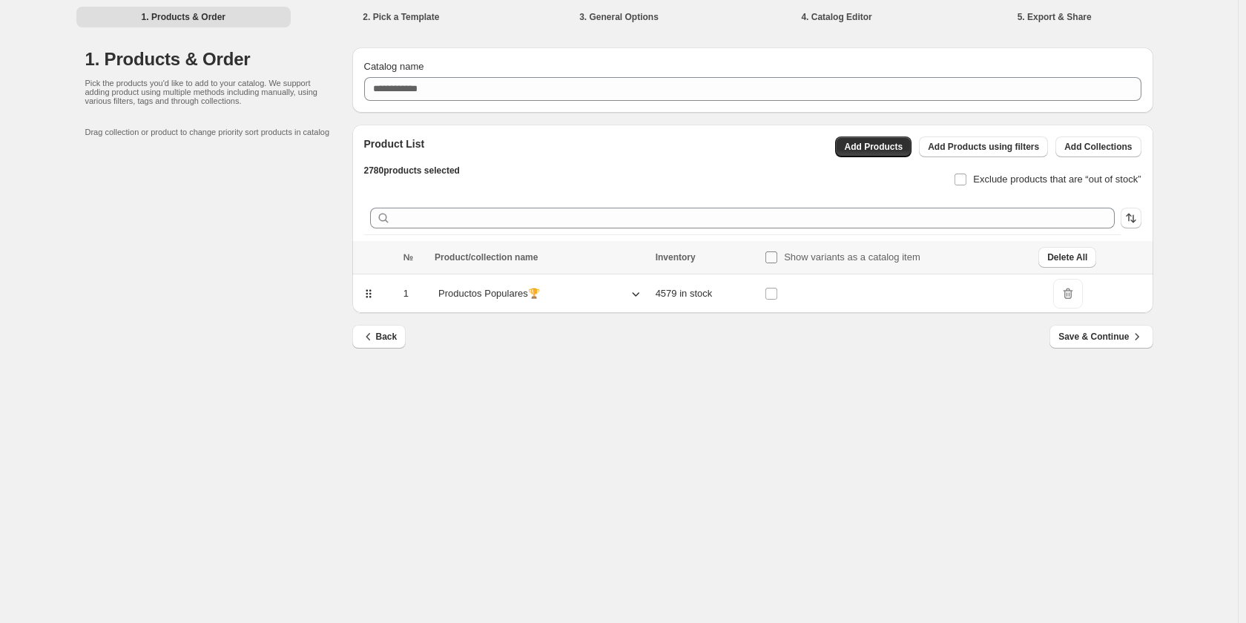
click at [775, 248] on label "Show variants as a catalog item" at bounding box center [843, 257] width 156 height 21
click at [1106, 326] on button "Save & Continue" at bounding box center [1101, 337] width 103 height 24
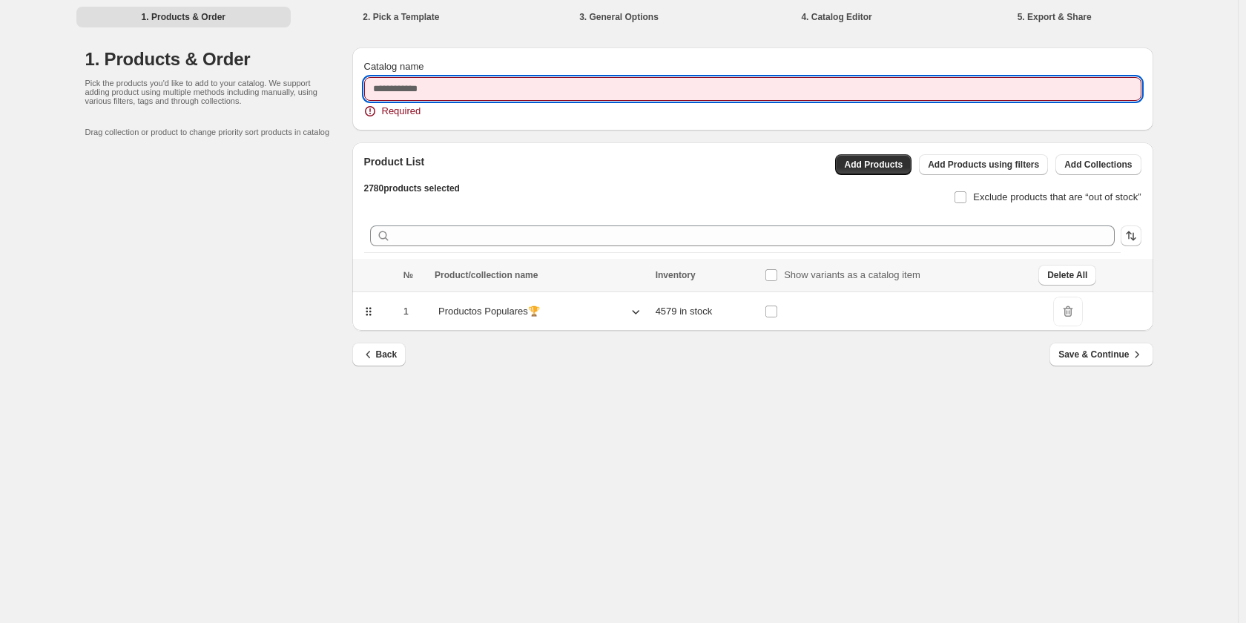
click at [639, 90] on input "Catalog name" at bounding box center [752, 89] width 777 height 24
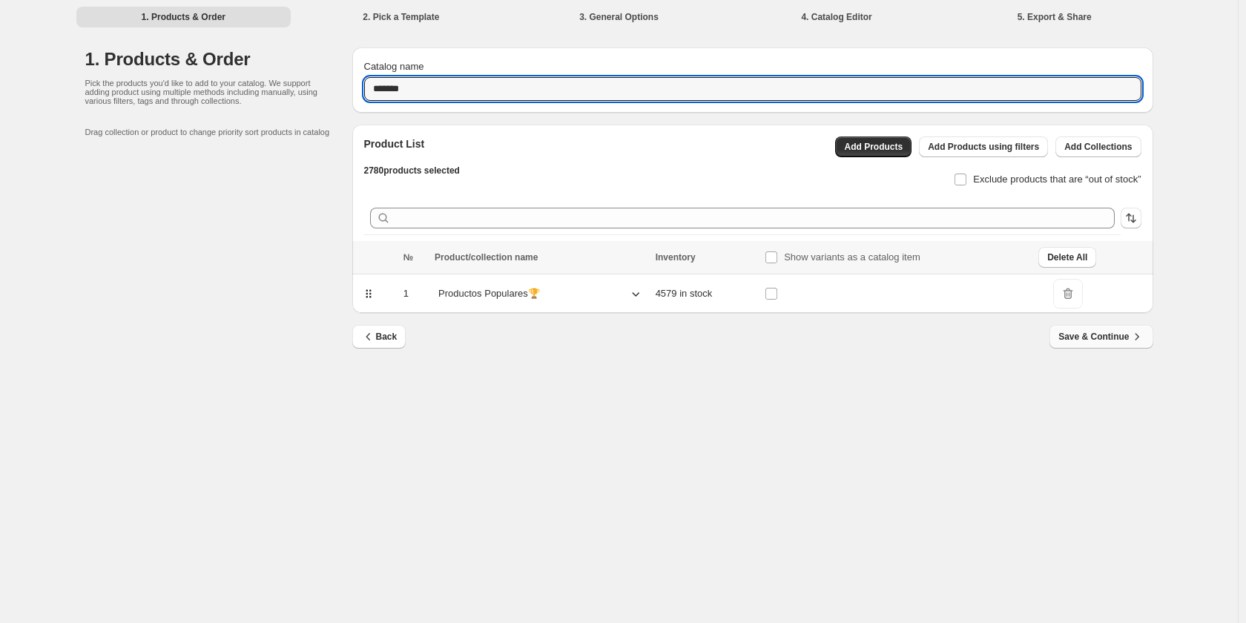
type input "*******"
click at [1122, 336] on span "Save & Continue" at bounding box center [1100, 336] width 85 height 15
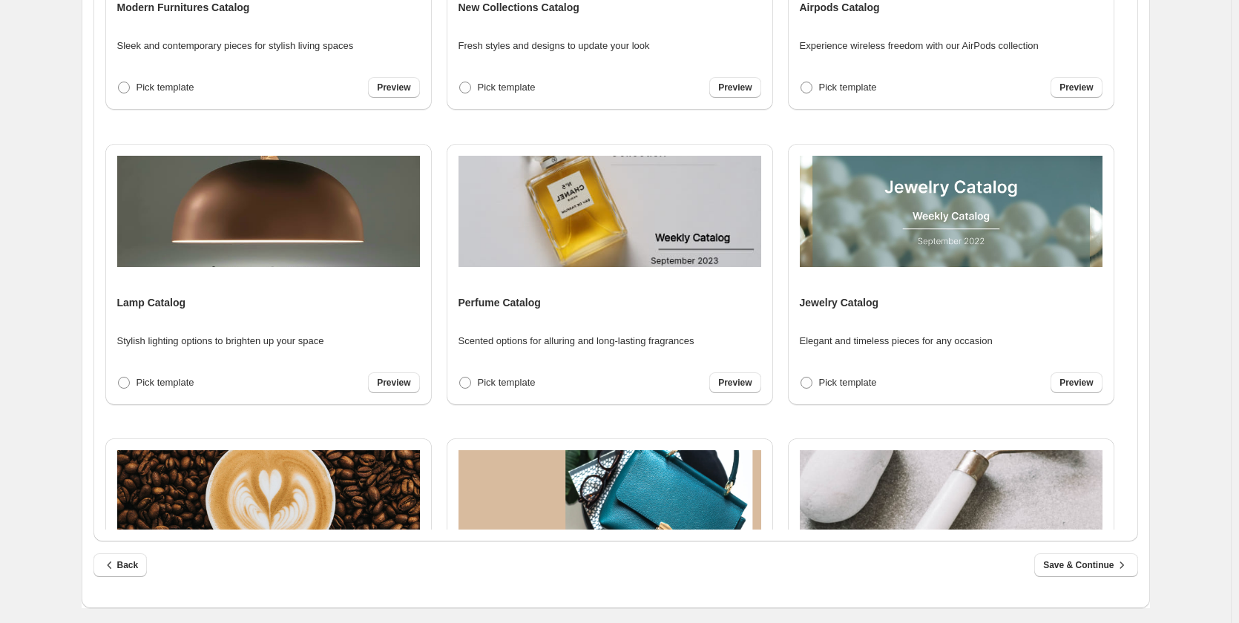
scroll to position [593, 0]
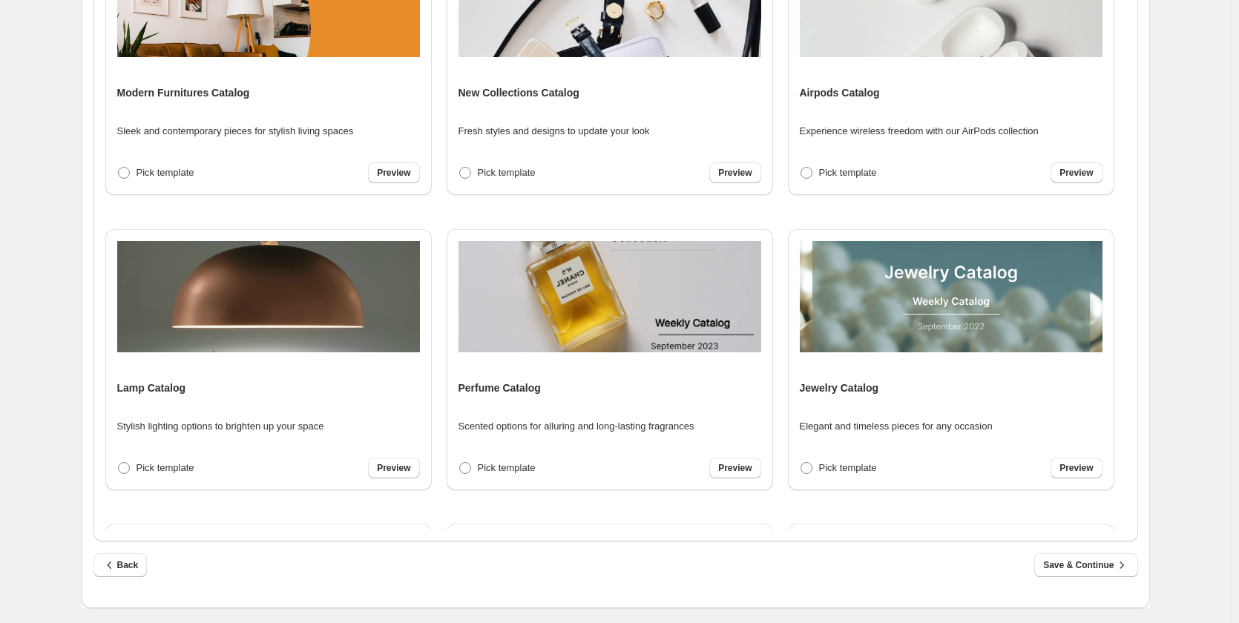
click at [466, 175] on span at bounding box center [465, 173] width 12 height 12
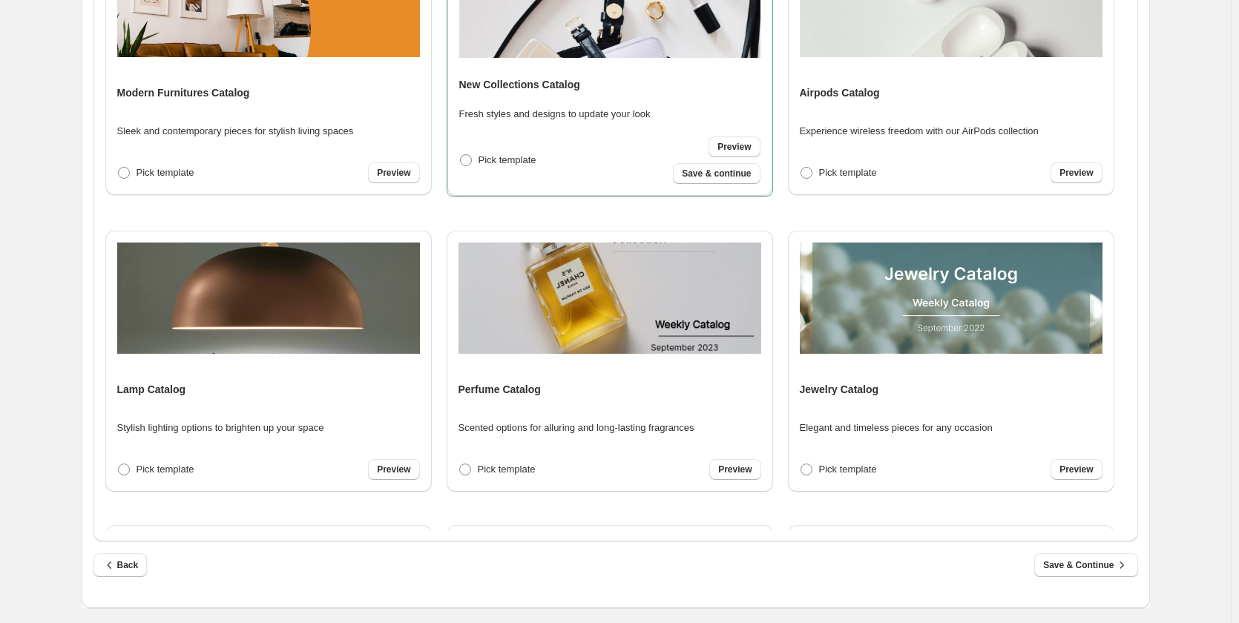
click at [714, 179] on span "Save & continue" at bounding box center [716, 174] width 69 height 12
select select "**********"
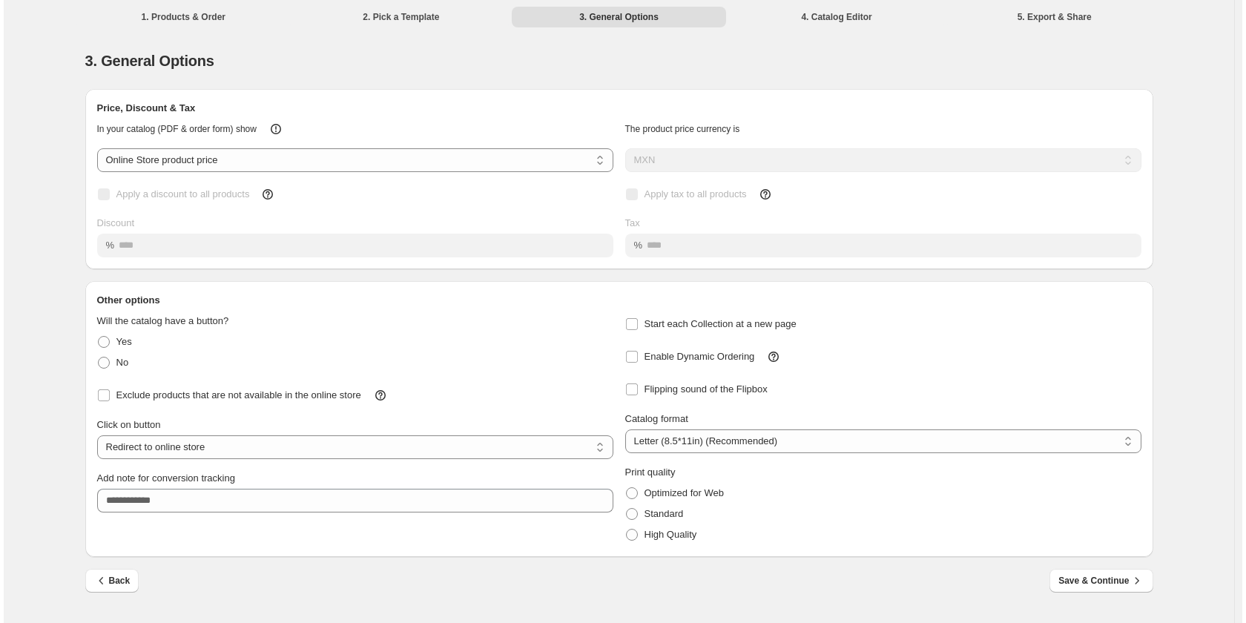
scroll to position [0, 0]
click at [100, 360] on span at bounding box center [104, 363] width 12 height 12
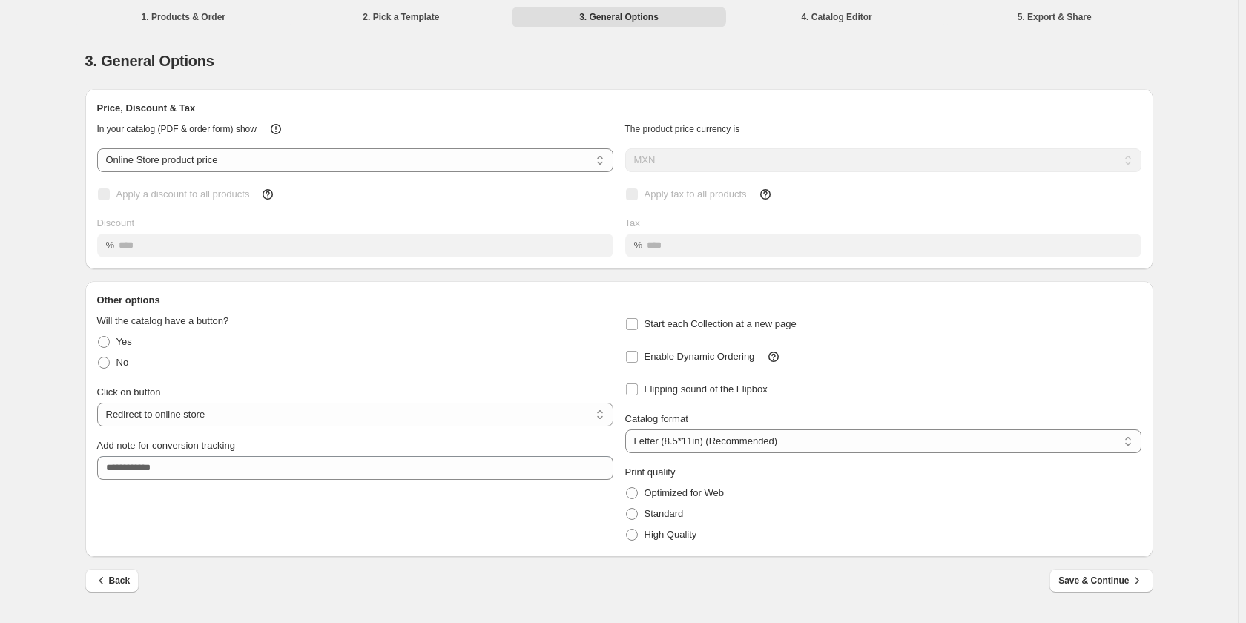
click at [398, 432] on div "Add note for conversion tracking" at bounding box center [355, 452] width 516 height 53
click at [409, 418] on select "**********" at bounding box center [355, 415] width 516 height 24
select select "**********"
click at [97, 403] on select "**********" at bounding box center [355, 415] width 516 height 24
click at [1132, 579] on icon "button" at bounding box center [1137, 580] width 15 height 15
